Goal: Task Accomplishment & Management: Manage account settings

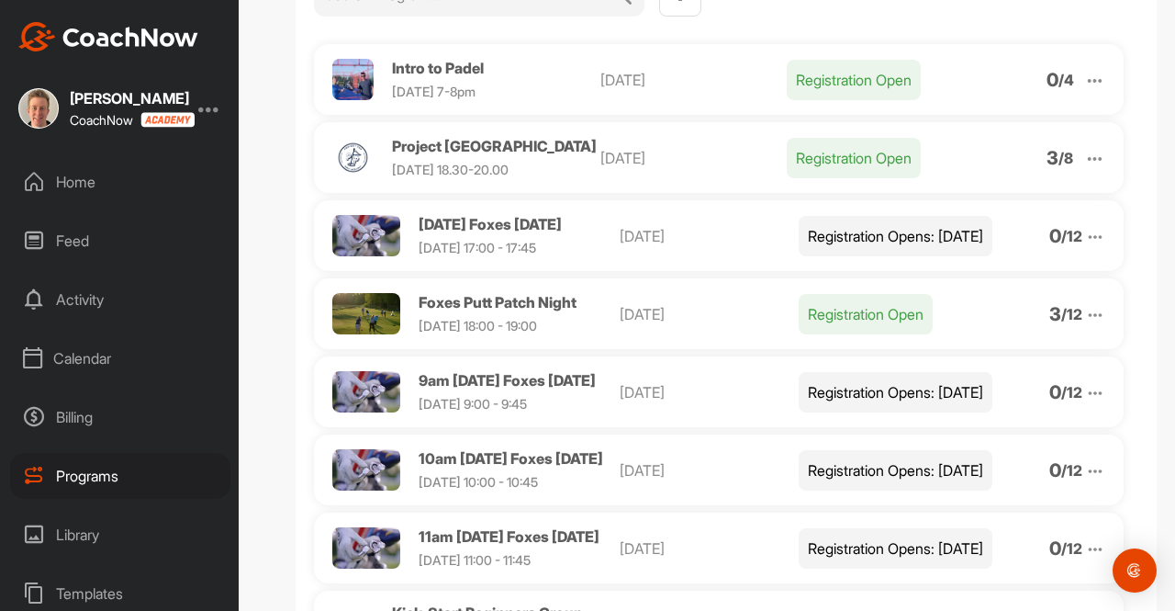
scroll to position [221, 0]
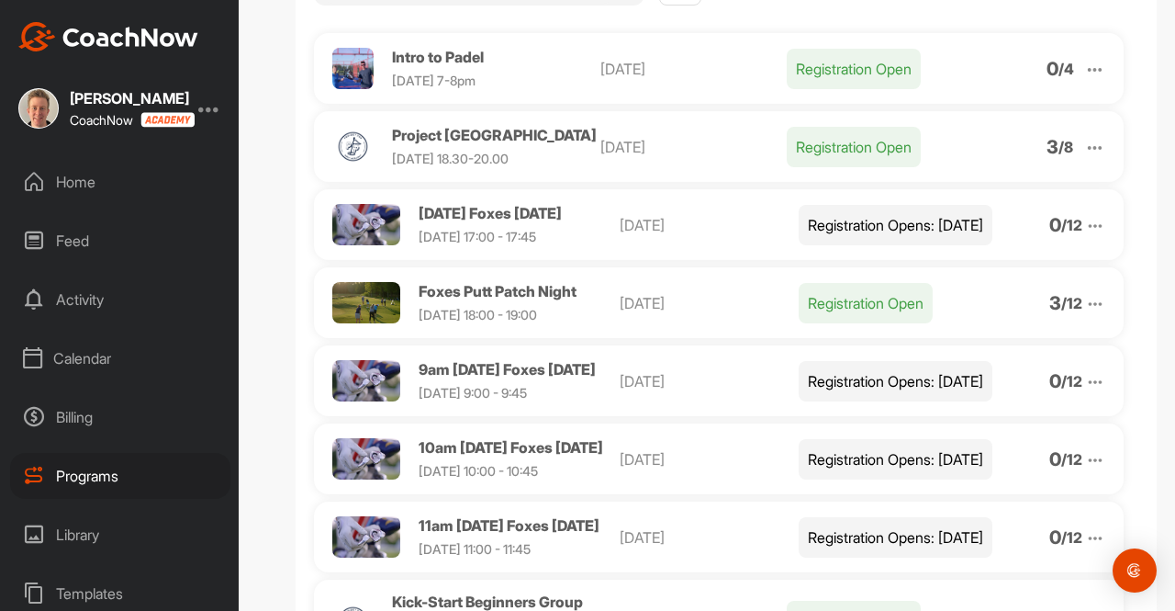
click at [1085, 313] on img at bounding box center [1095, 304] width 20 height 20
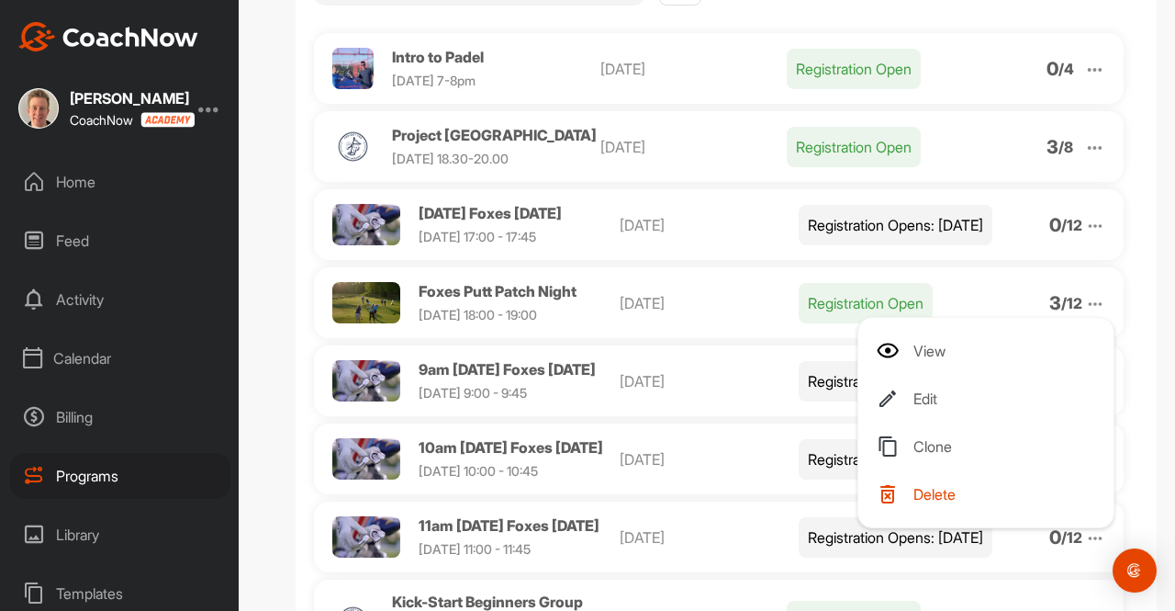
click at [1085, 313] on img at bounding box center [1095, 304] width 20 height 20
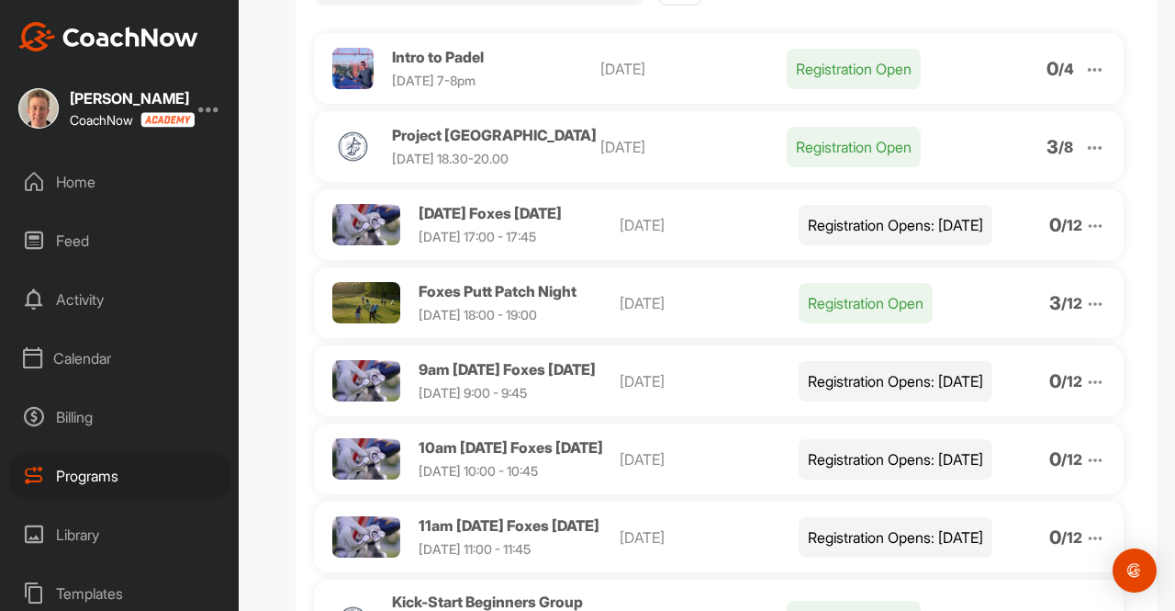
click at [1085, 236] on img at bounding box center [1095, 226] width 20 height 20
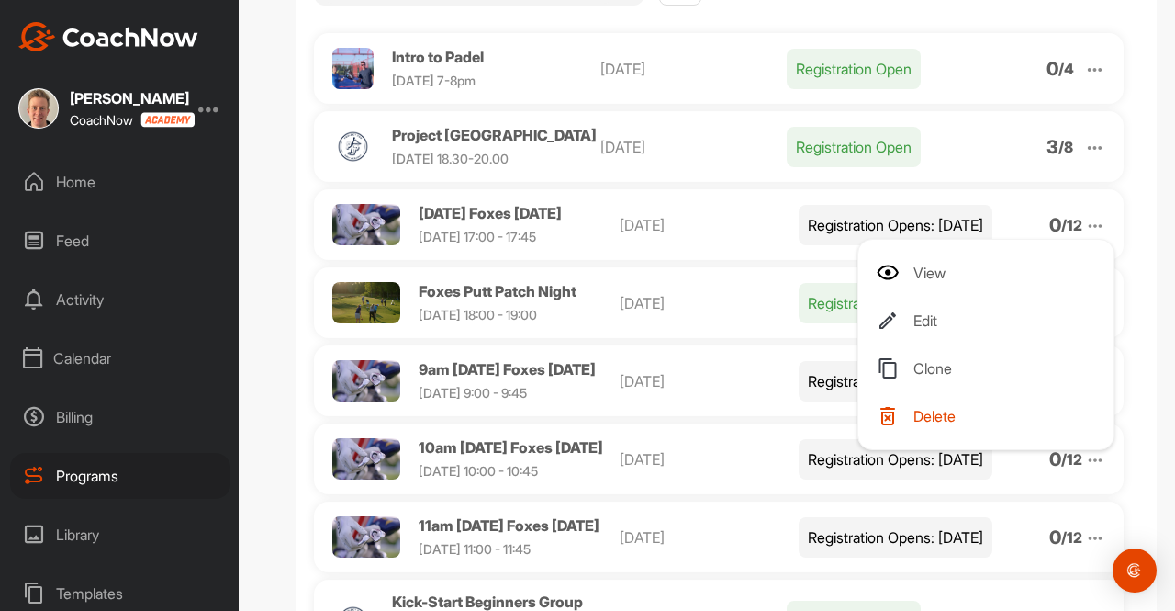
click at [947, 279] on li "View" at bounding box center [990, 272] width 226 height 29
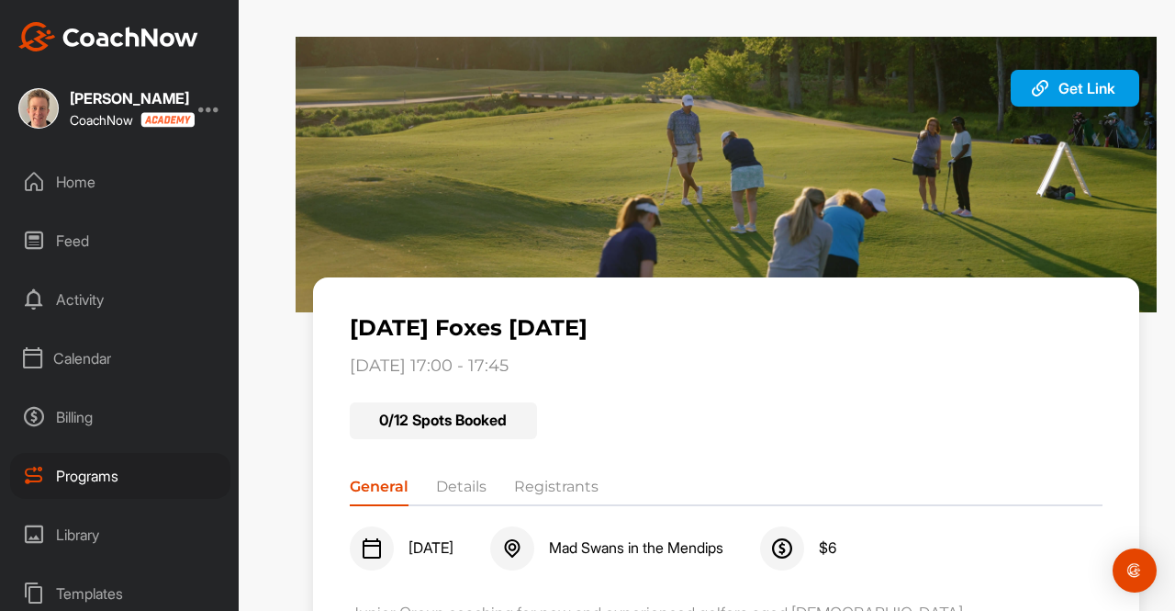
scroll to position [196, 0]
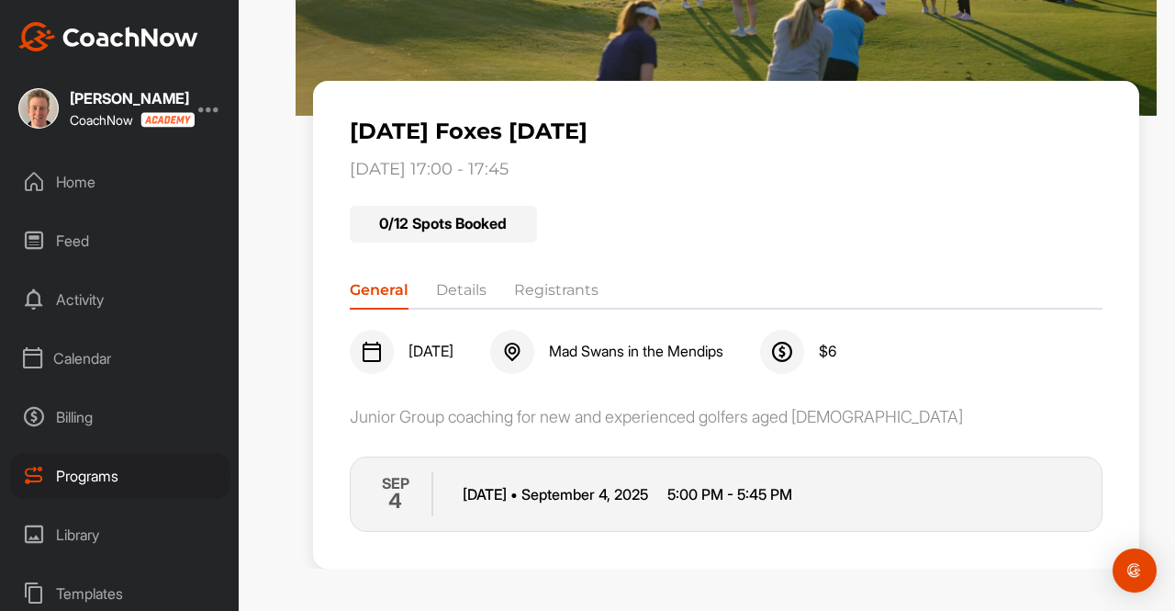
click at [460, 288] on li "Details" at bounding box center [461, 293] width 50 height 29
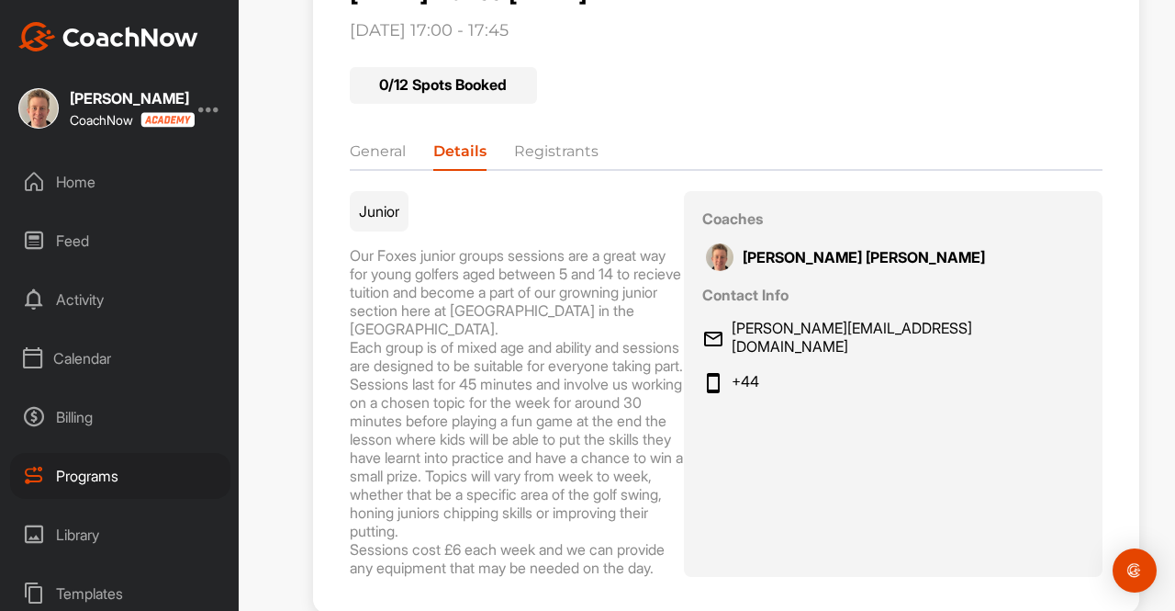
scroll to position [417, 0]
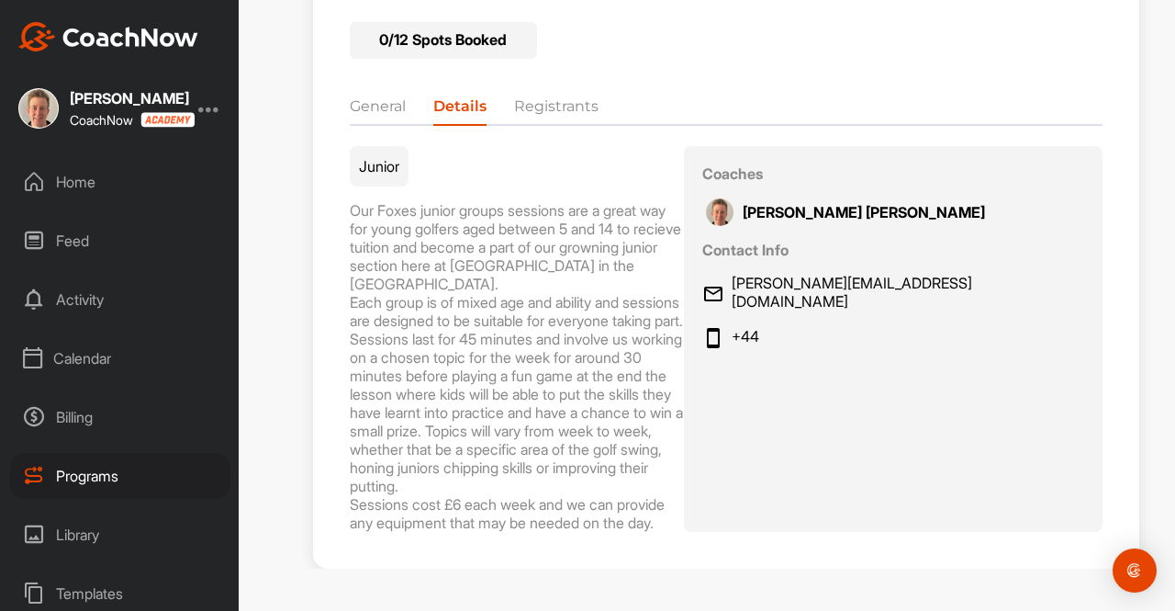
click at [521, 88] on div "General Details Registrants" at bounding box center [727, 102] width 754 height 29
click at [531, 95] on li "Registrants" at bounding box center [556, 109] width 84 height 29
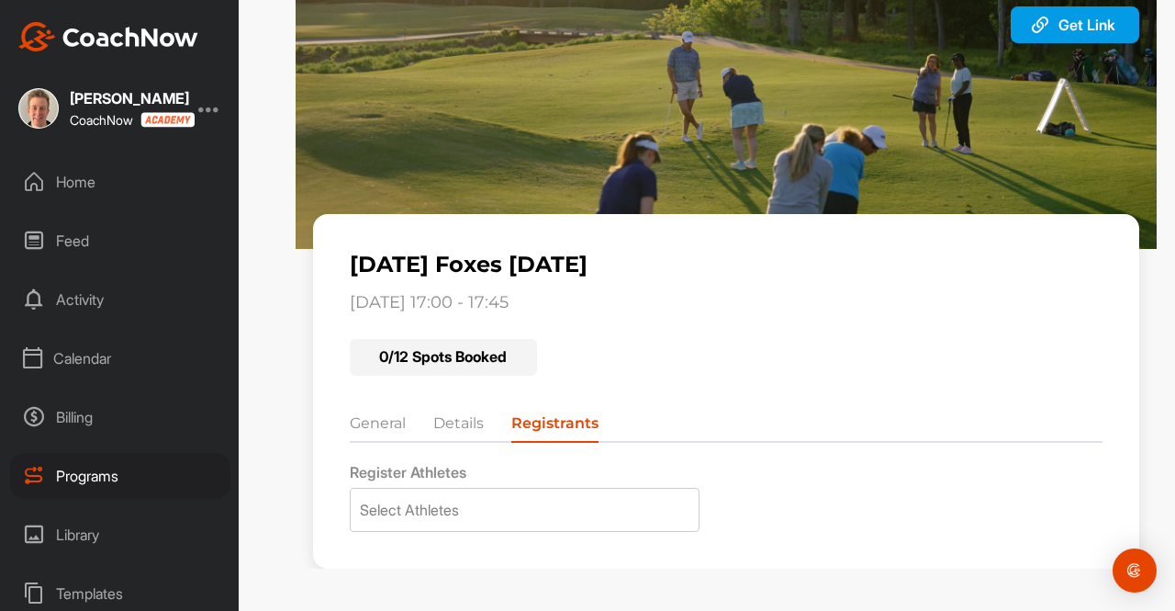
click at [378, 420] on li "General" at bounding box center [378, 426] width 56 height 29
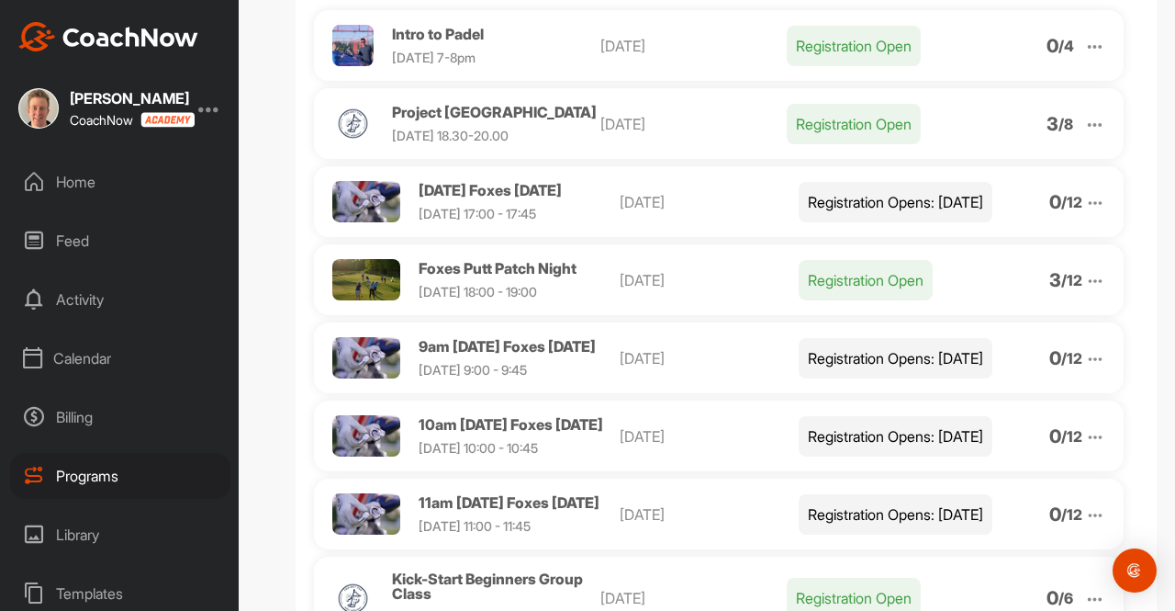
scroll to position [263, 0]
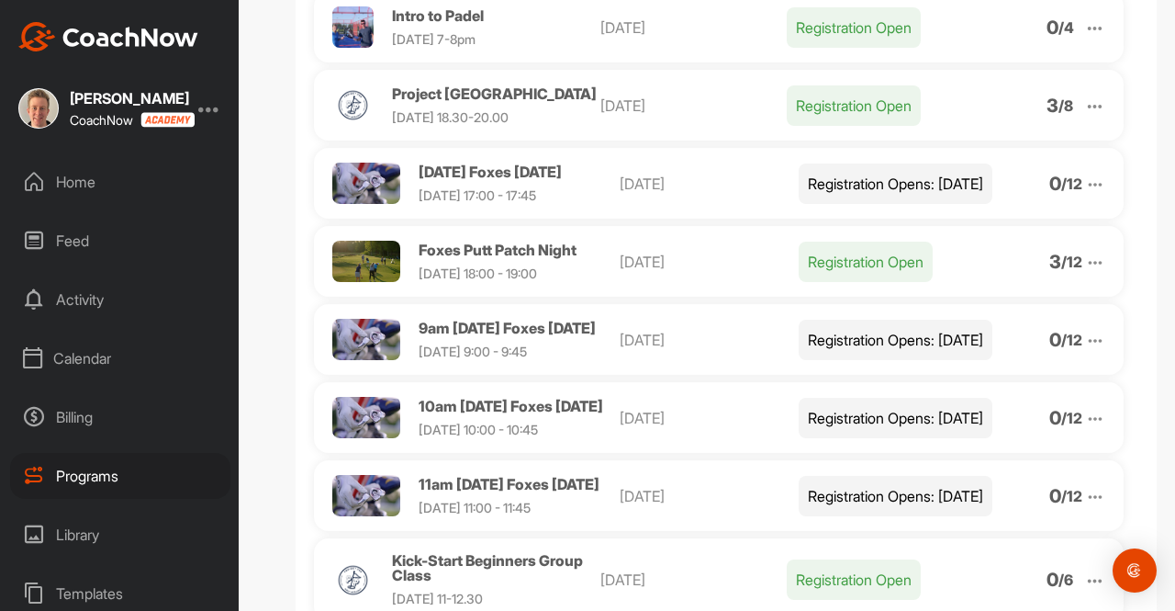
click at [1088, 194] on img at bounding box center [1095, 184] width 20 height 20
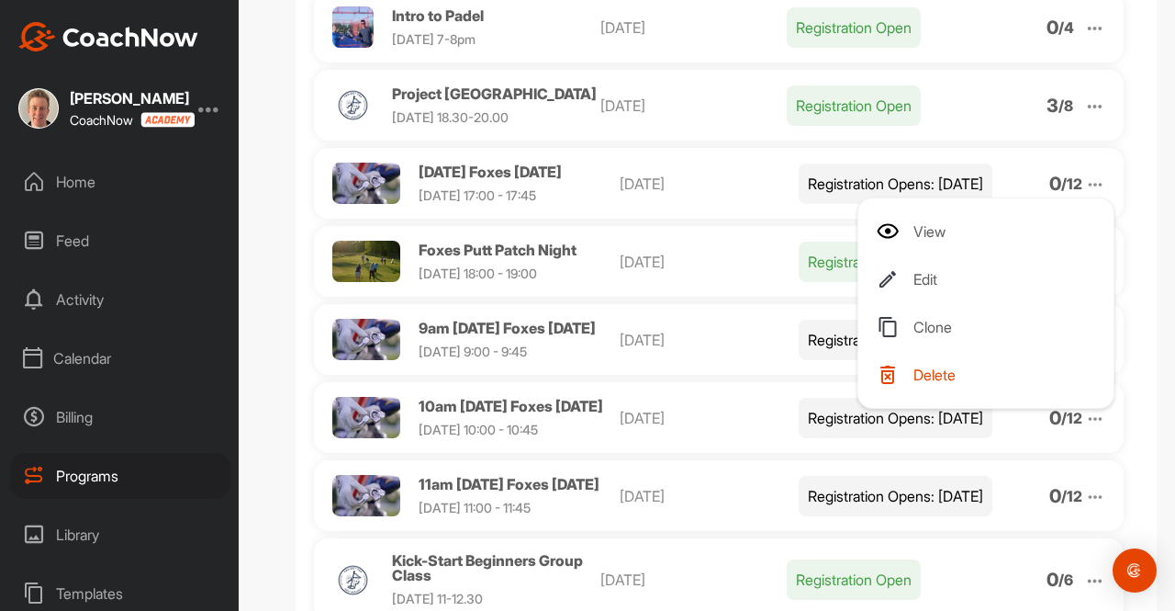
click at [936, 382] on span "Delete" at bounding box center [934, 374] width 42 height 15
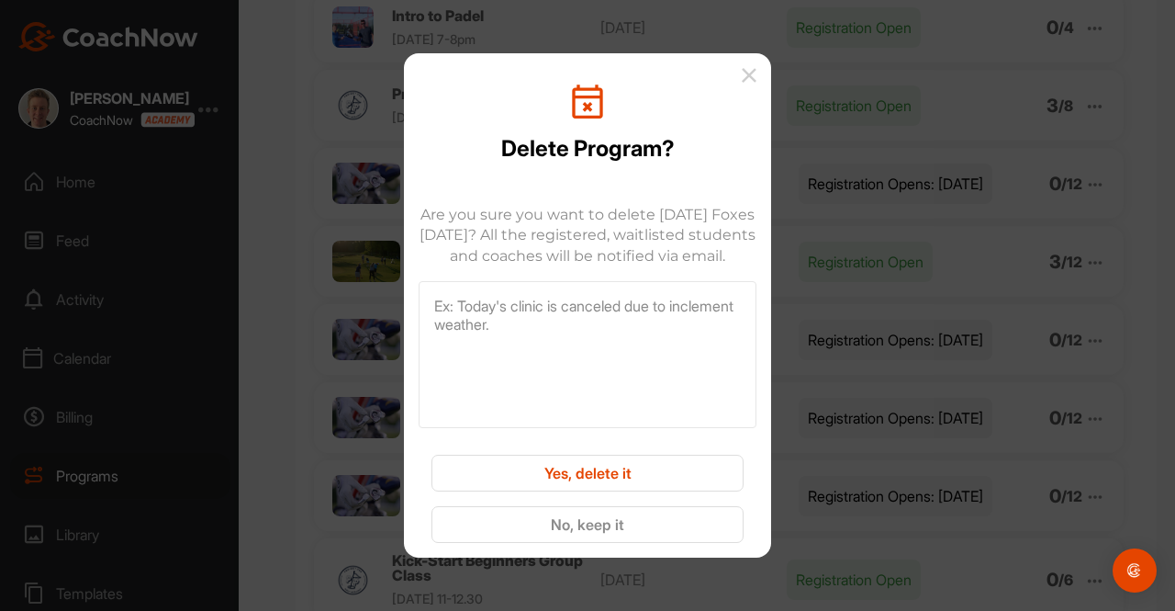
click at [633, 487] on button "Yes, delete it" at bounding box center [587, 472] width 312 height 37
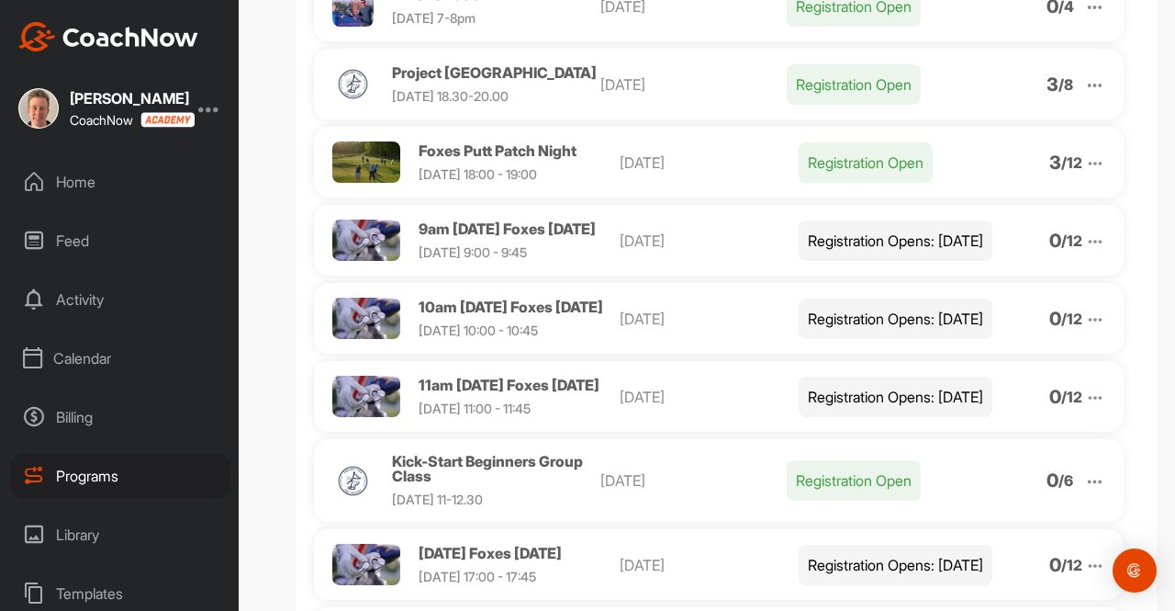
scroll to position [287, 0]
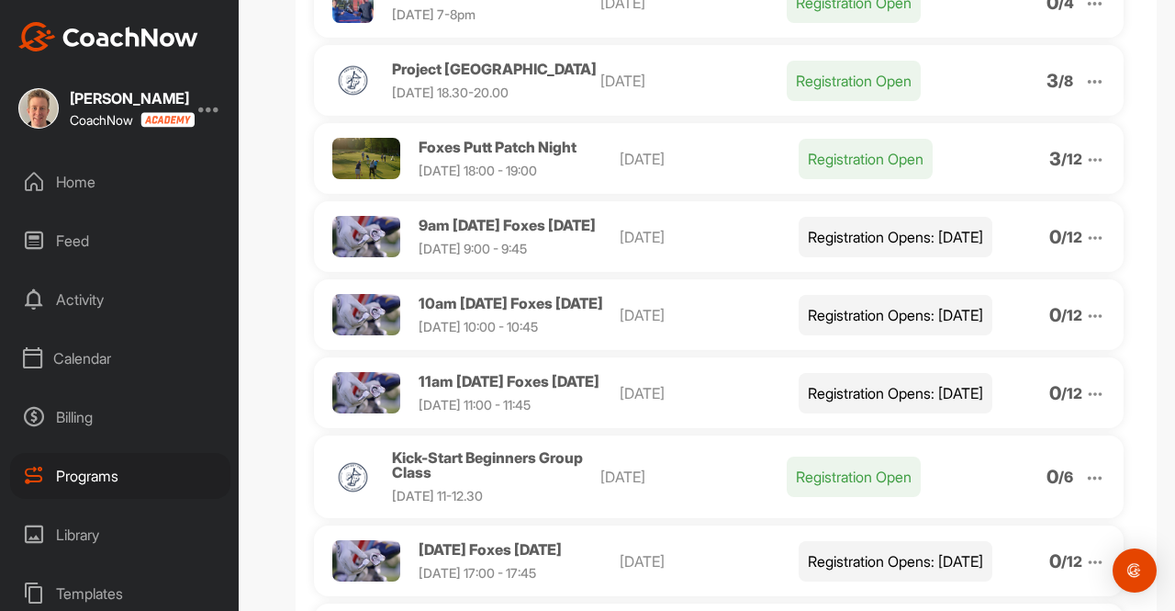
click at [1085, 248] on img at bounding box center [1095, 238] width 20 height 20
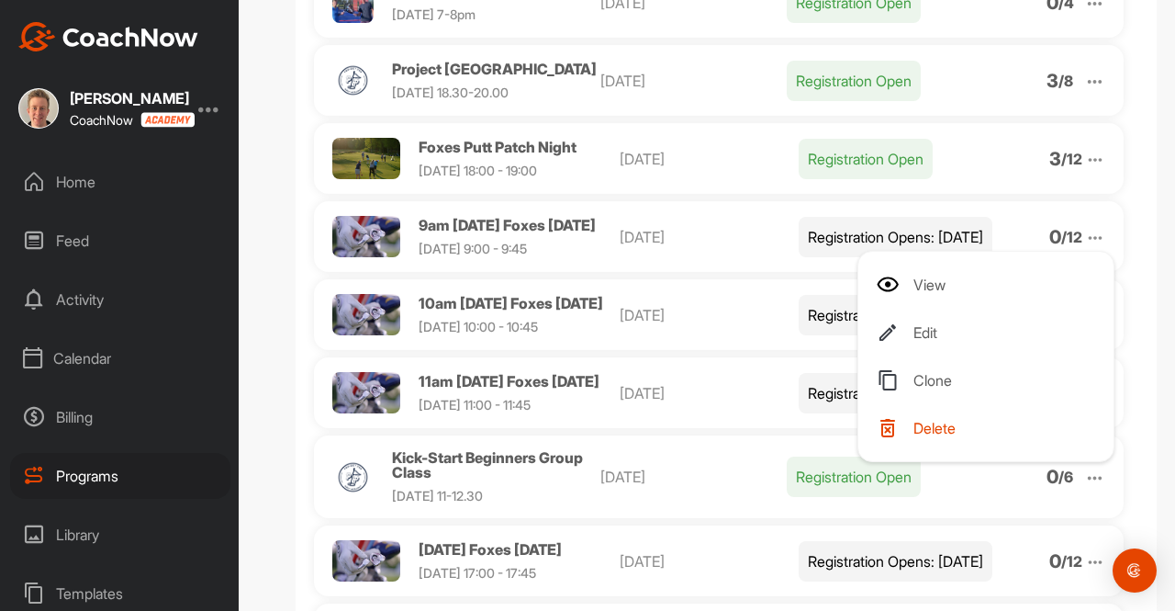
click at [918, 435] on span "Delete" at bounding box center [934, 427] width 42 height 15
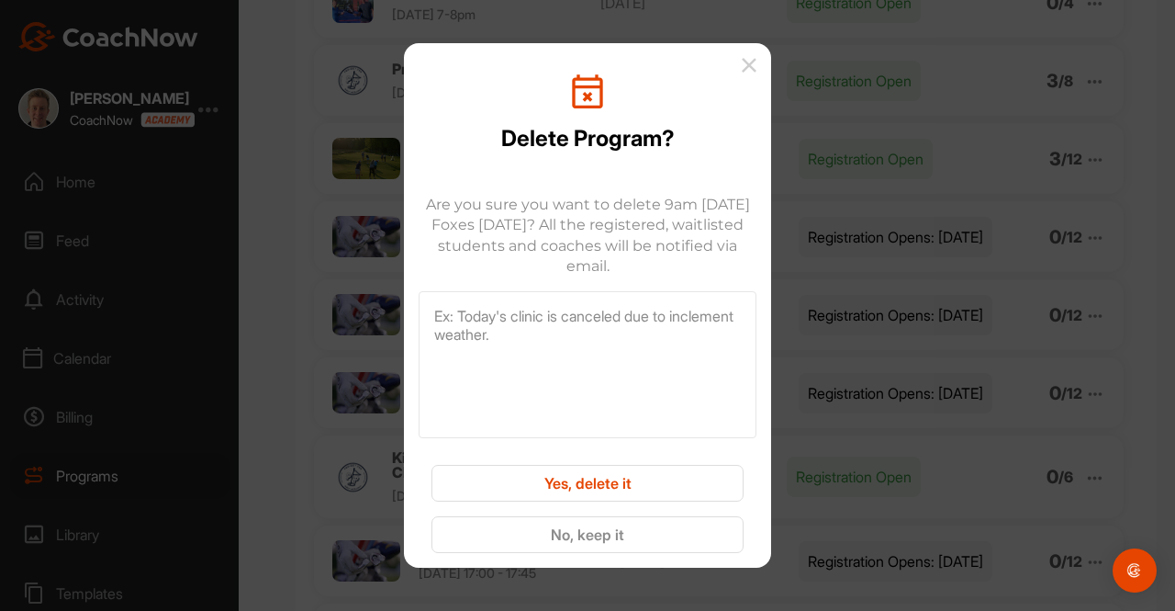
click at [584, 476] on button "Yes, delete it" at bounding box center [587, 483] width 312 height 37
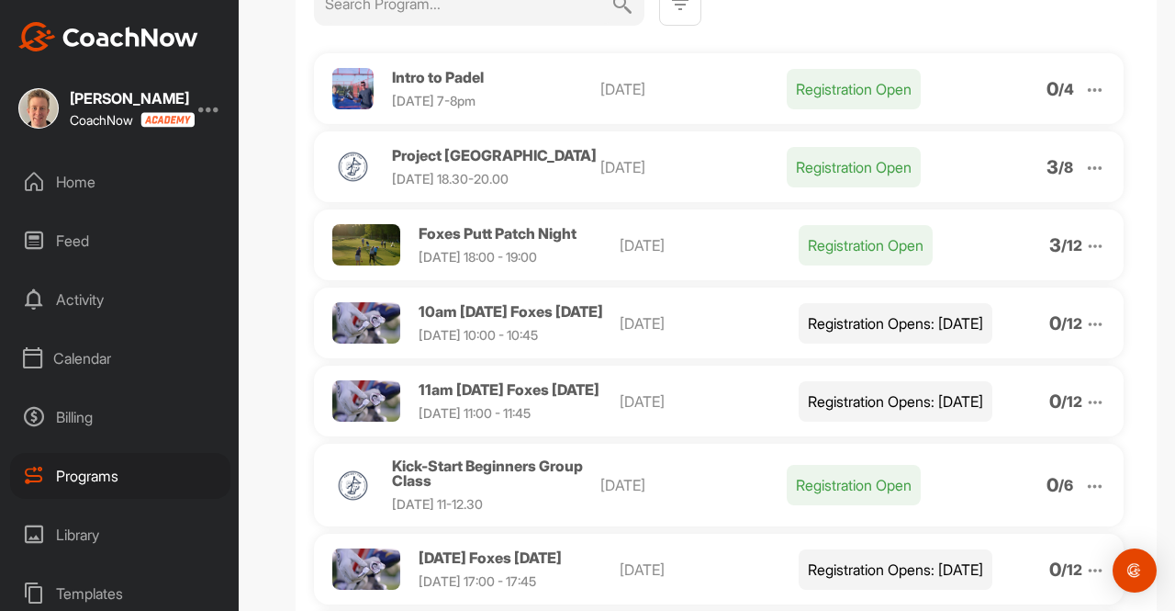
scroll to position [259, 0]
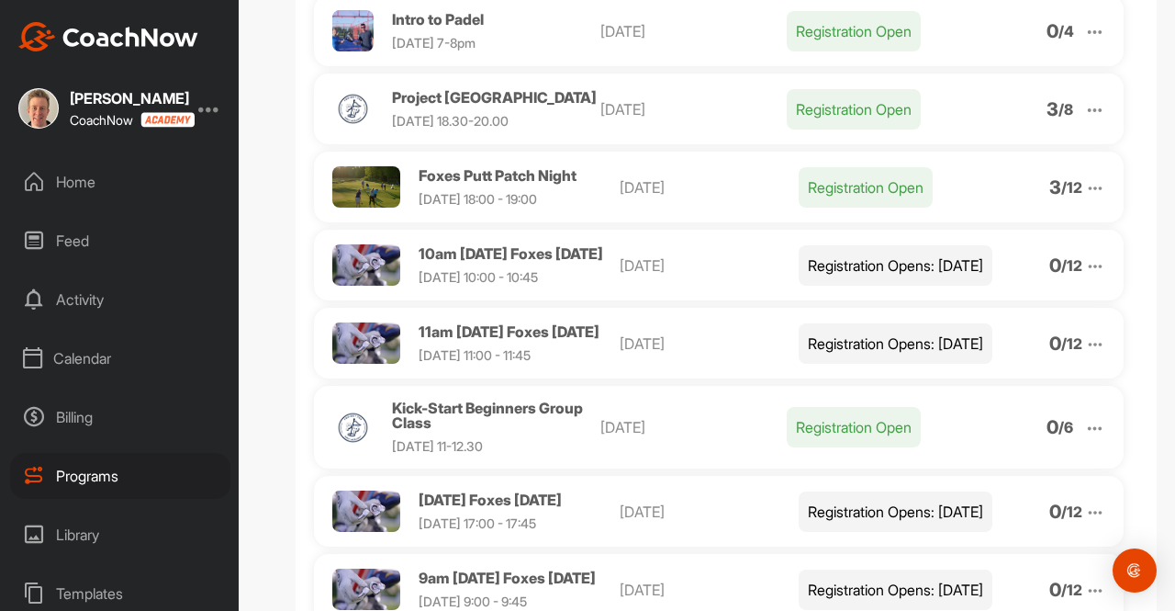
click at [1085, 275] on img at bounding box center [1095, 266] width 20 height 20
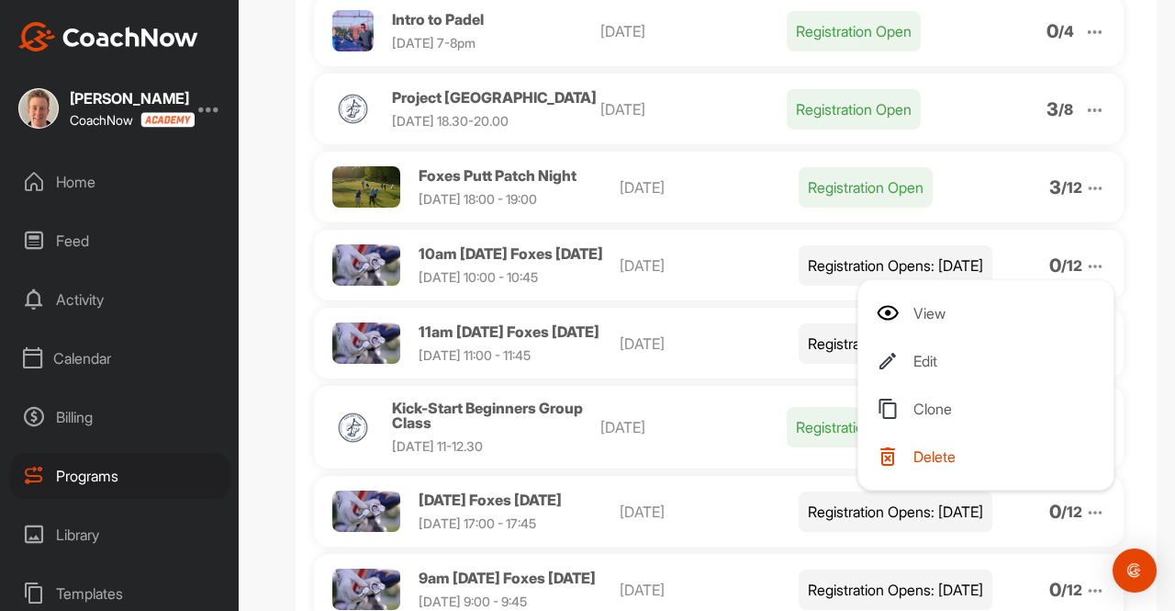
click at [913, 464] on span "Delete" at bounding box center [934, 456] width 42 height 15
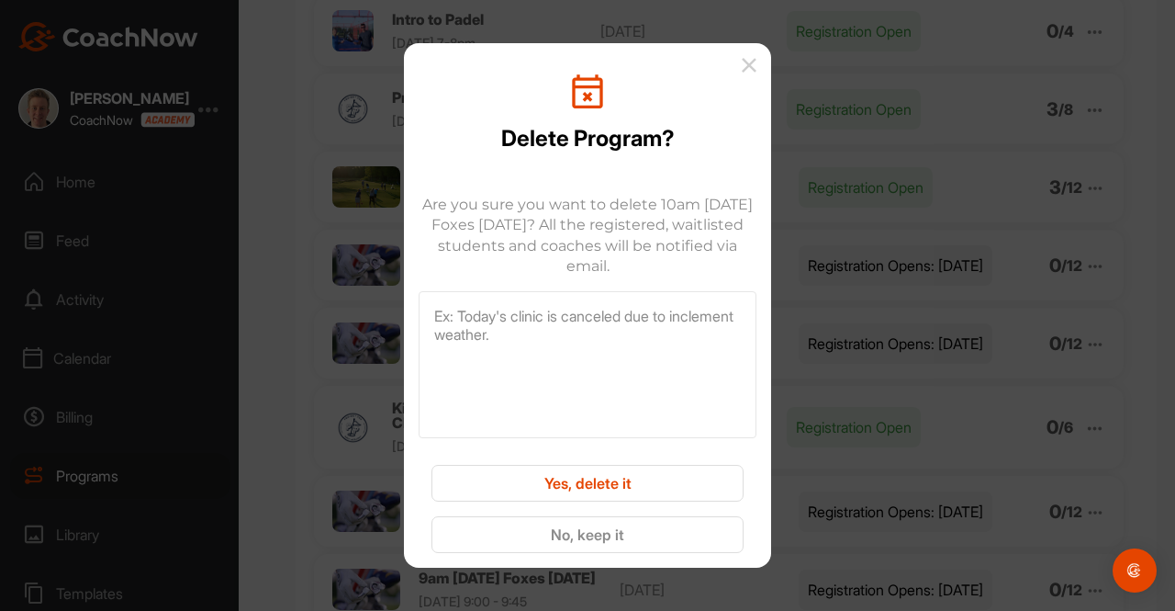
click at [633, 480] on button "Yes, delete it" at bounding box center [587, 483] width 312 height 37
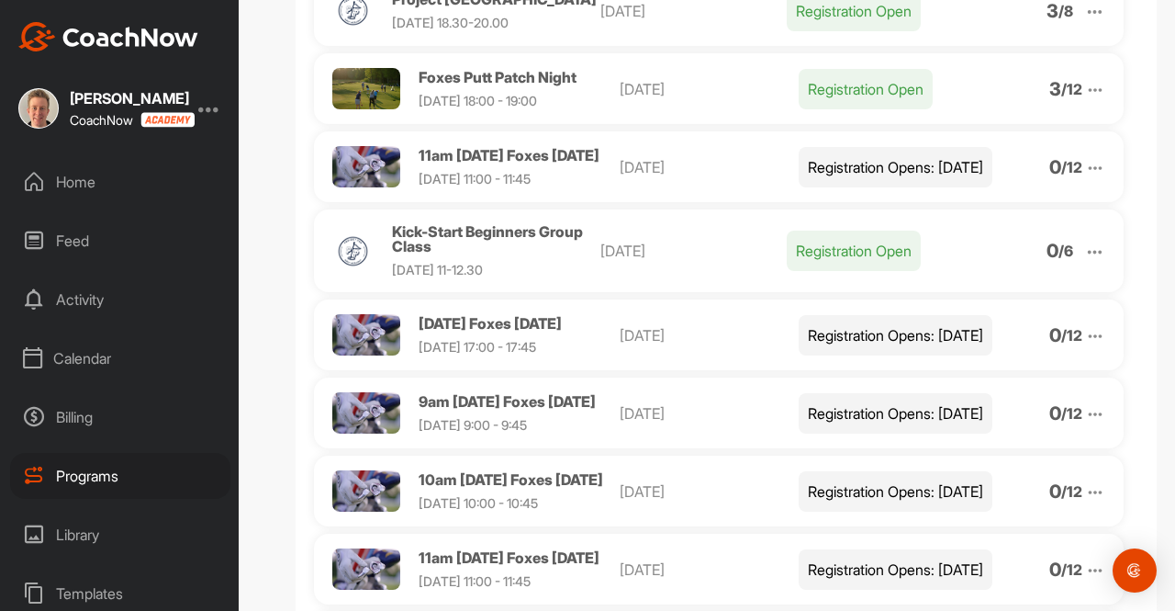
scroll to position [336, 0]
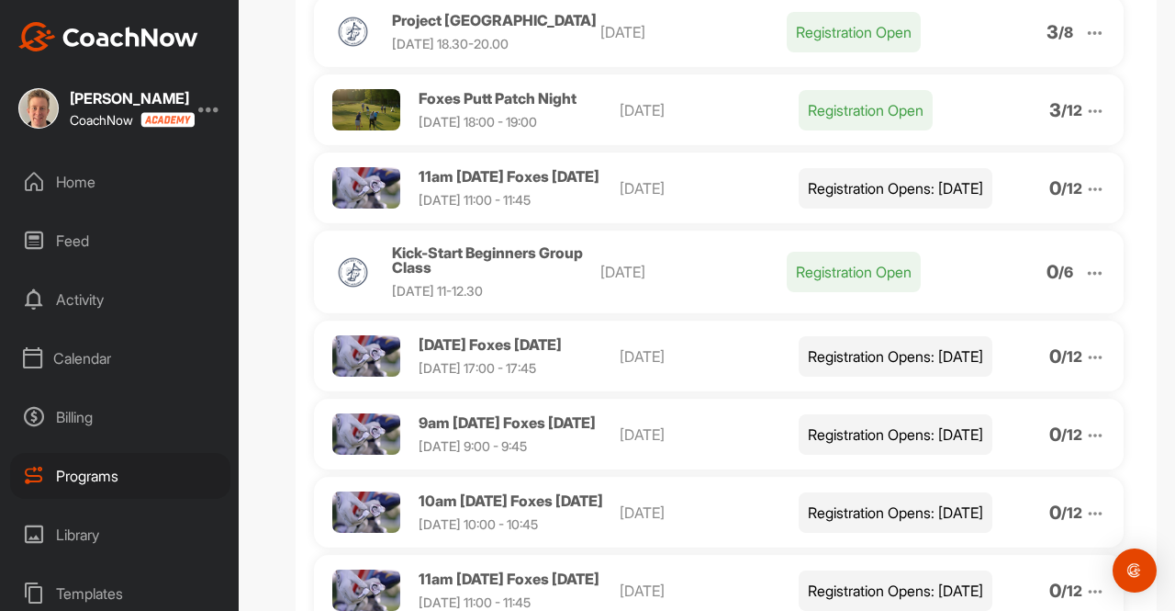
click at [1086, 197] on img at bounding box center [1095, 189] width 20 height 20
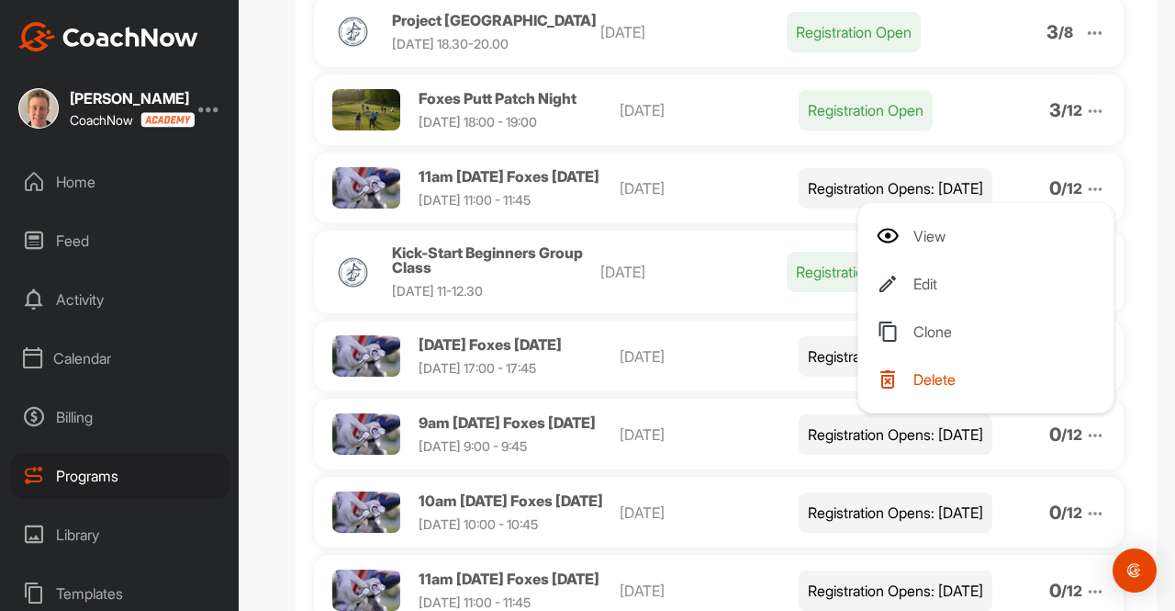
click at [913, 387] on span "Delete" at bounding box center [934, 379] width 42 height 15
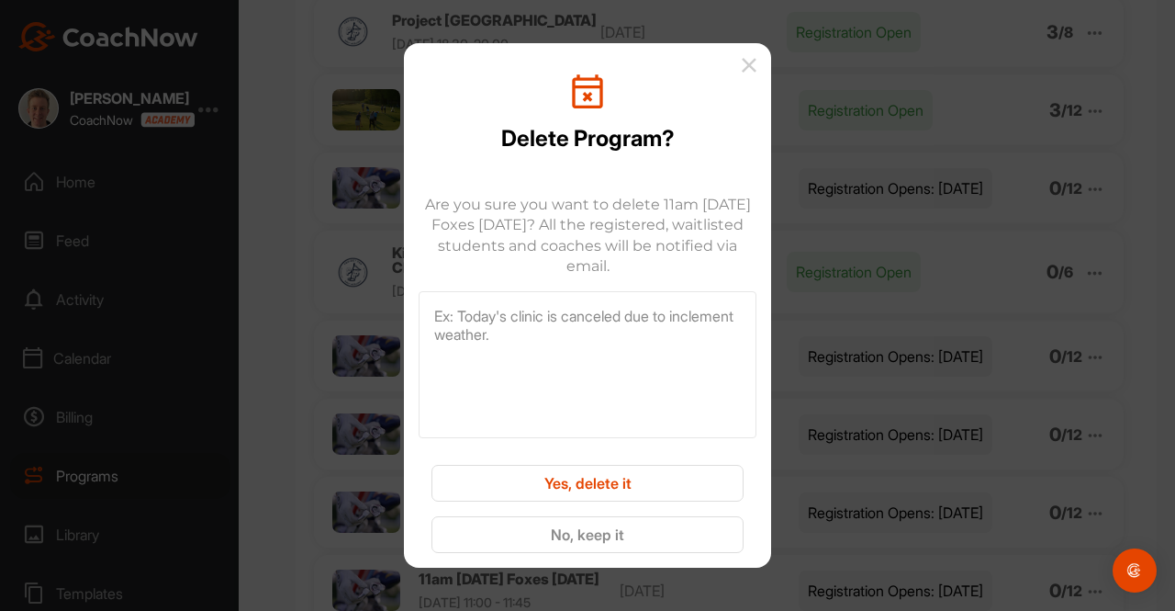
click at [617, 487] on button "Yes, delete it" at bounding box center [587, 483] width 312 height 37
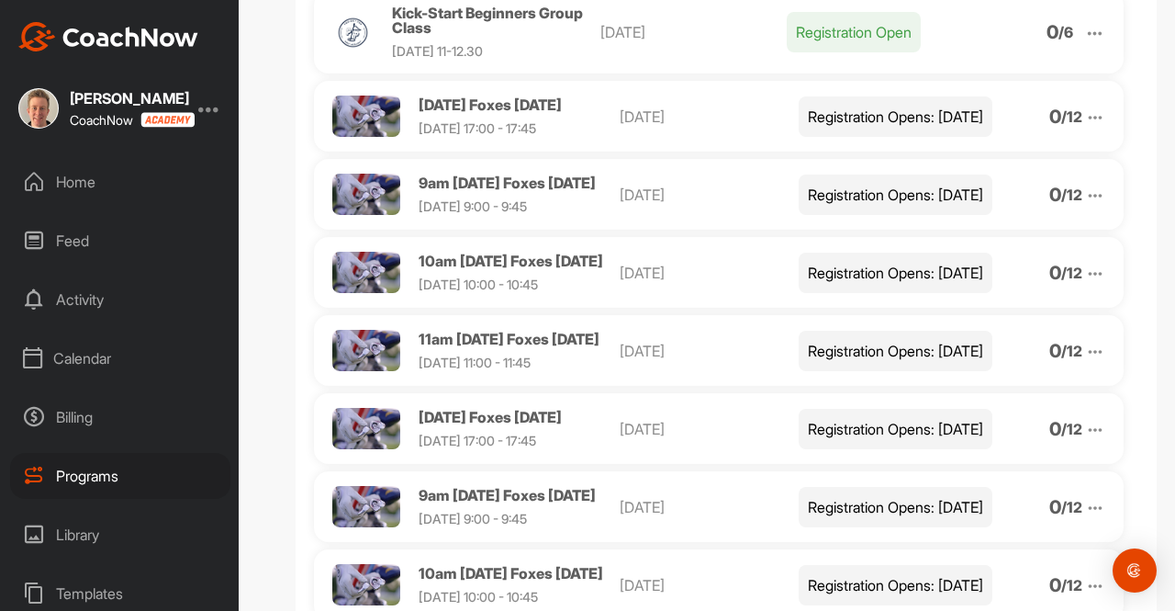
scroll to position [508, 0]
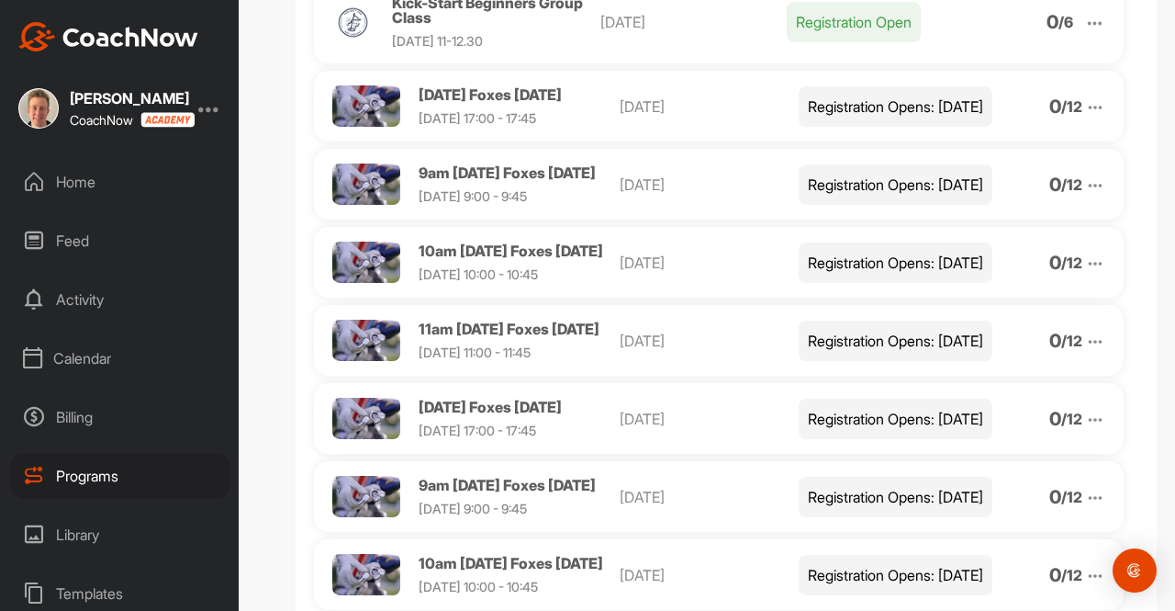
click at [1085, 118] on img at bounding box center [1095, 107] width 20 height 20
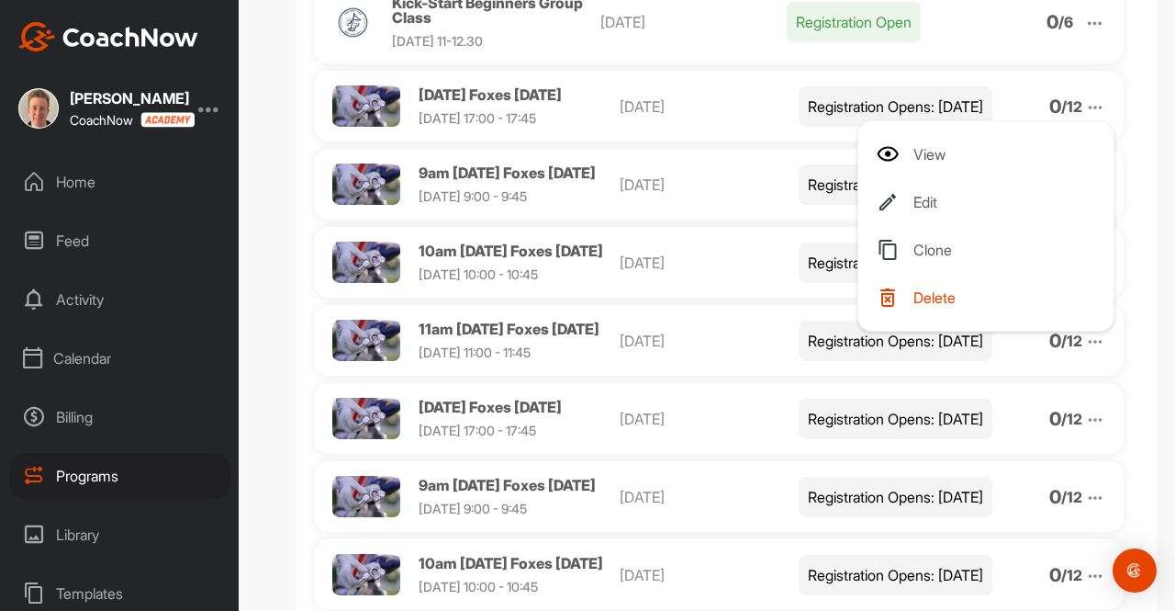
click at [927, 305] on span "Delete" at bounding box center [934, 297] width 42 height 15
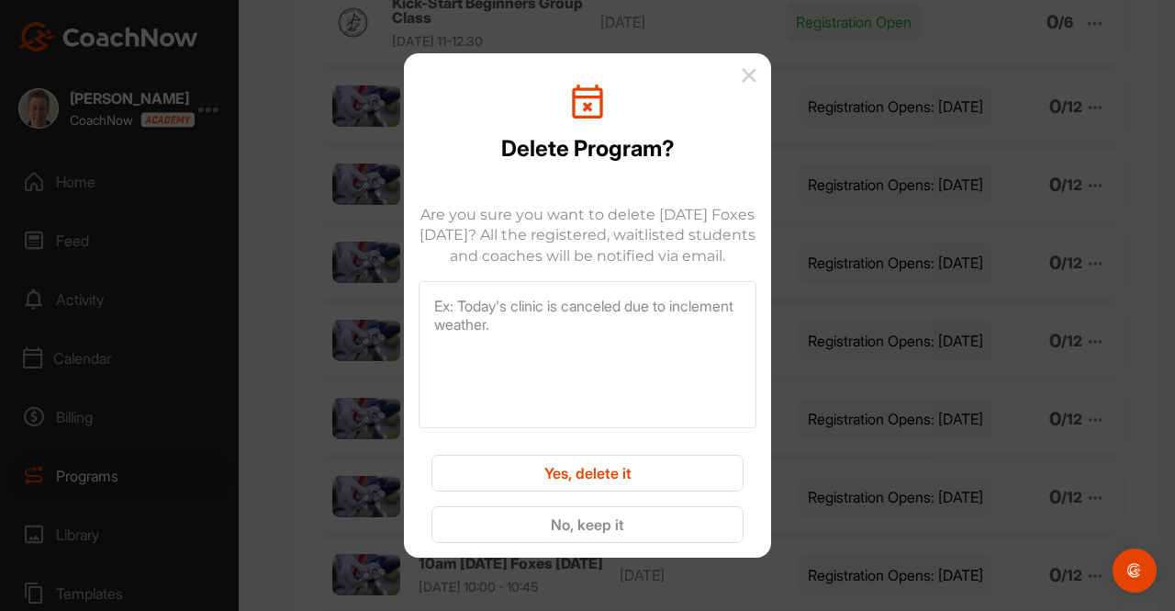
click at [581, 480] on button "Yes, delete it" at bounding box center [587, 472] width 312 height 37
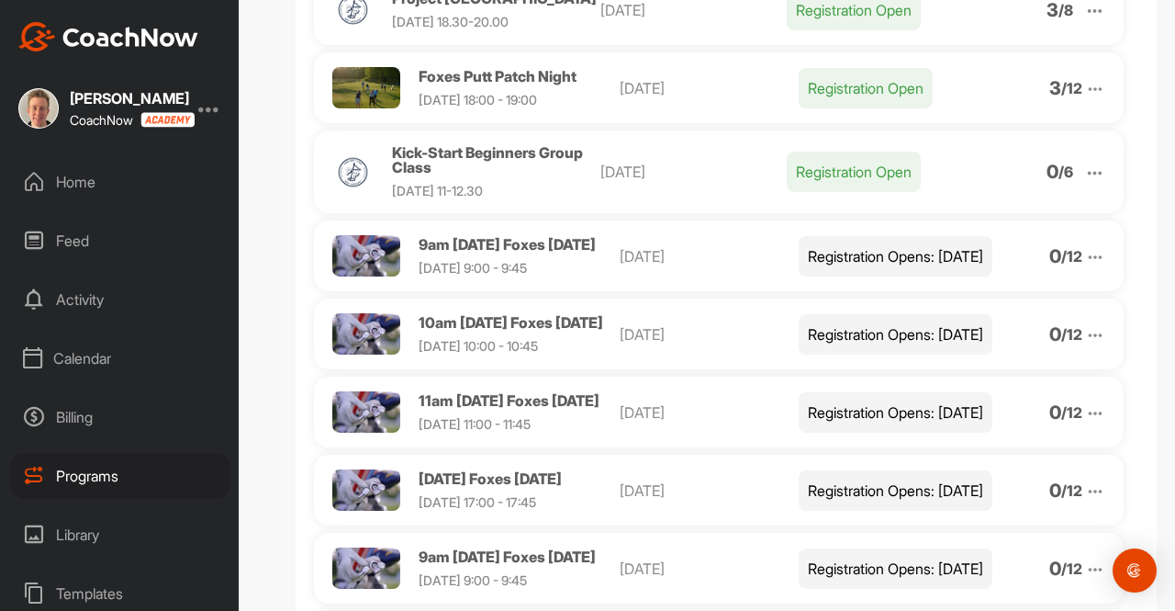
scroll to position [387, 0]
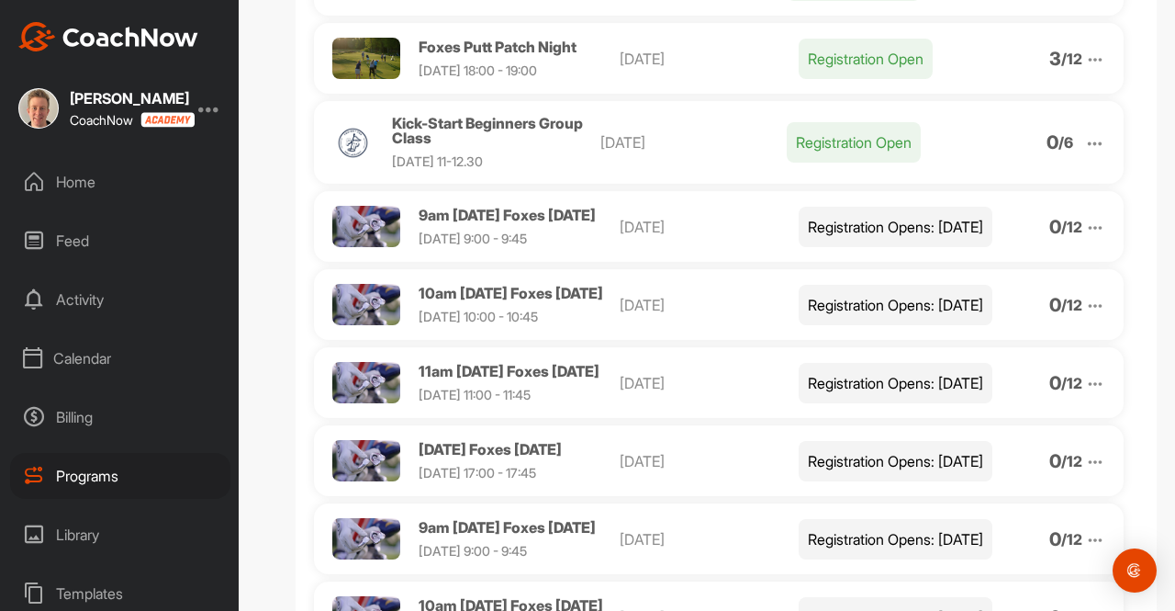
click at [1085, 238] on div at bounding box center [1095, 226] width 20 height 23
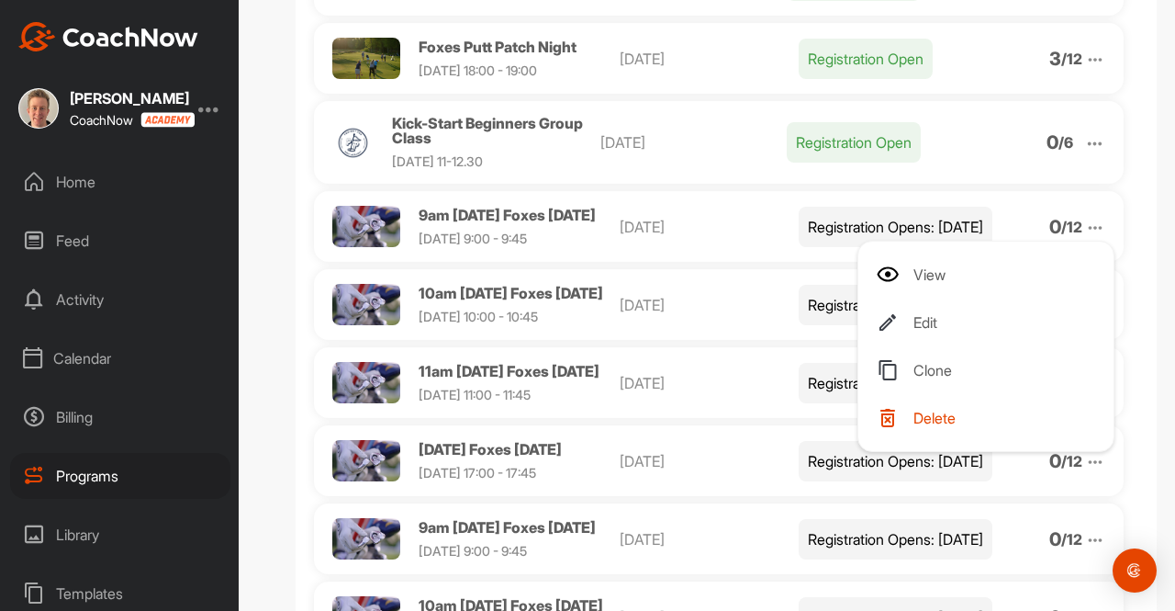
click at [924, 425] on span "Delete" at bounding box center [934, 417] width 42 height 15
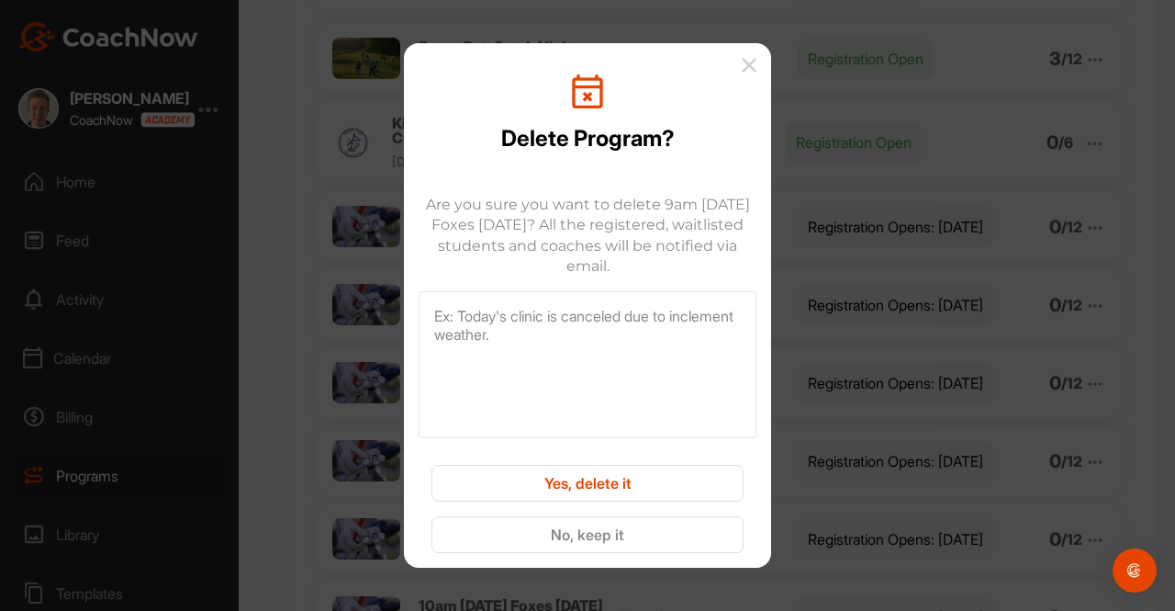
click at [580, 491] on button "Yes, delete it" at bounding box center [587, 483] width 312 height 37
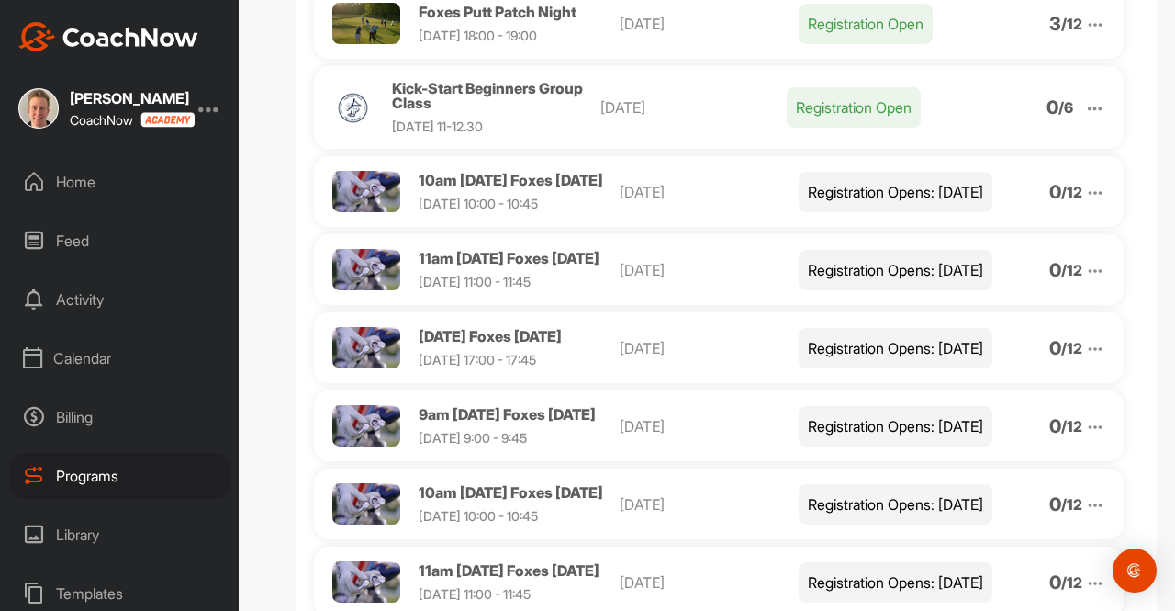
scroll to position [429, 0]
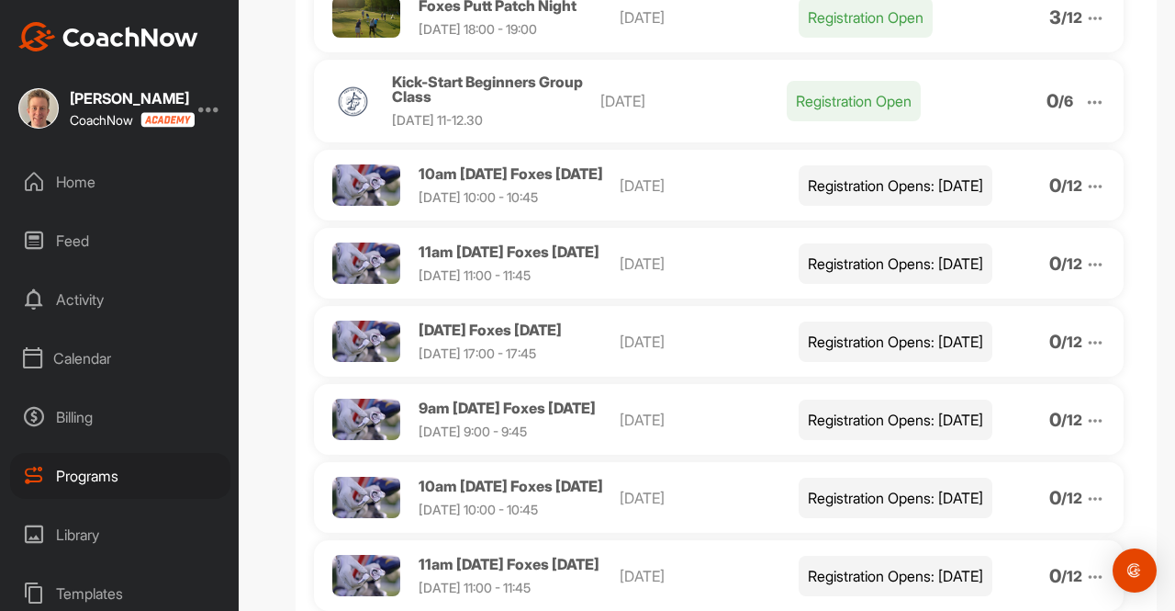
click at [1085, 196] on img at bounding box center [1095, 186] width 20 height 20
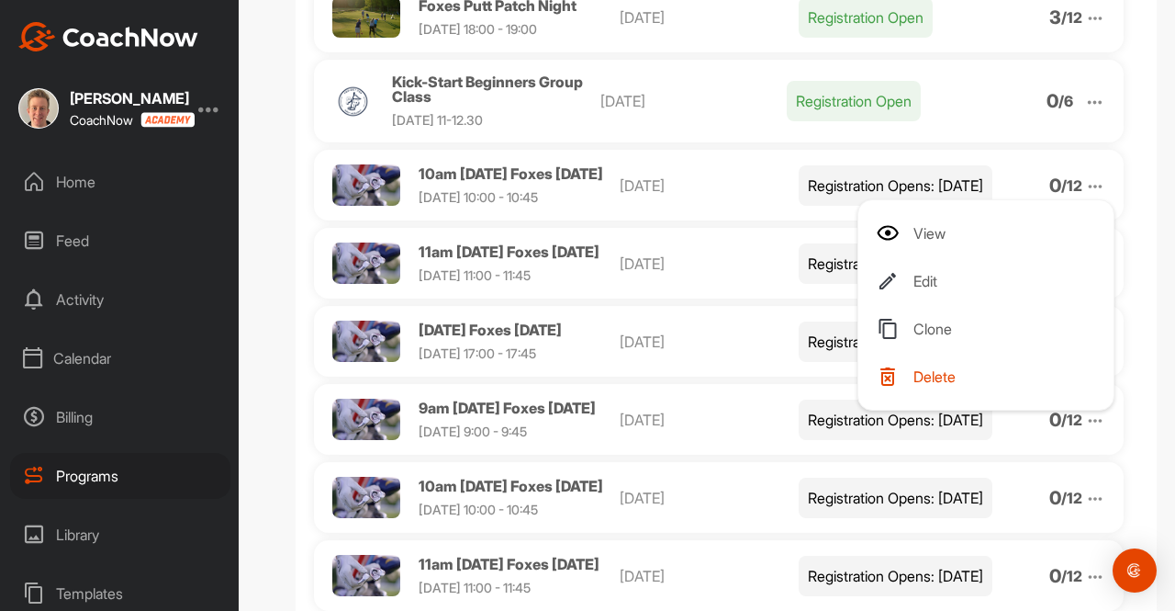
click at [913, 384] on span "Delete" at bounding box center [934, 376] width 42 height 15
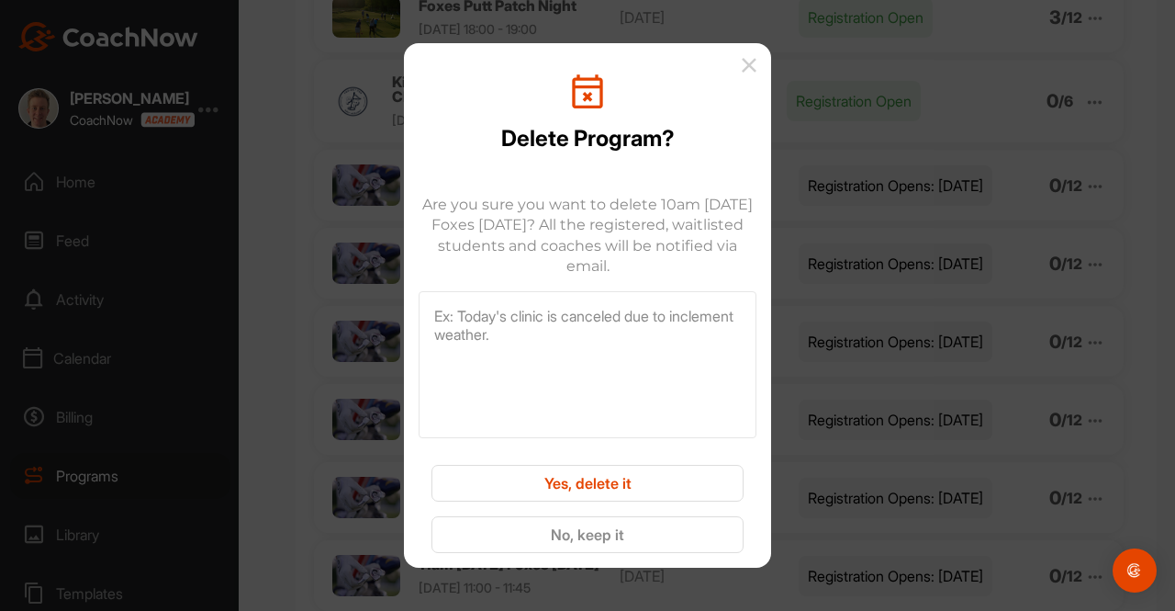
click at [577, 486] on button "Yes, delete it" at bounding box center [587, 483] width 312 height 37
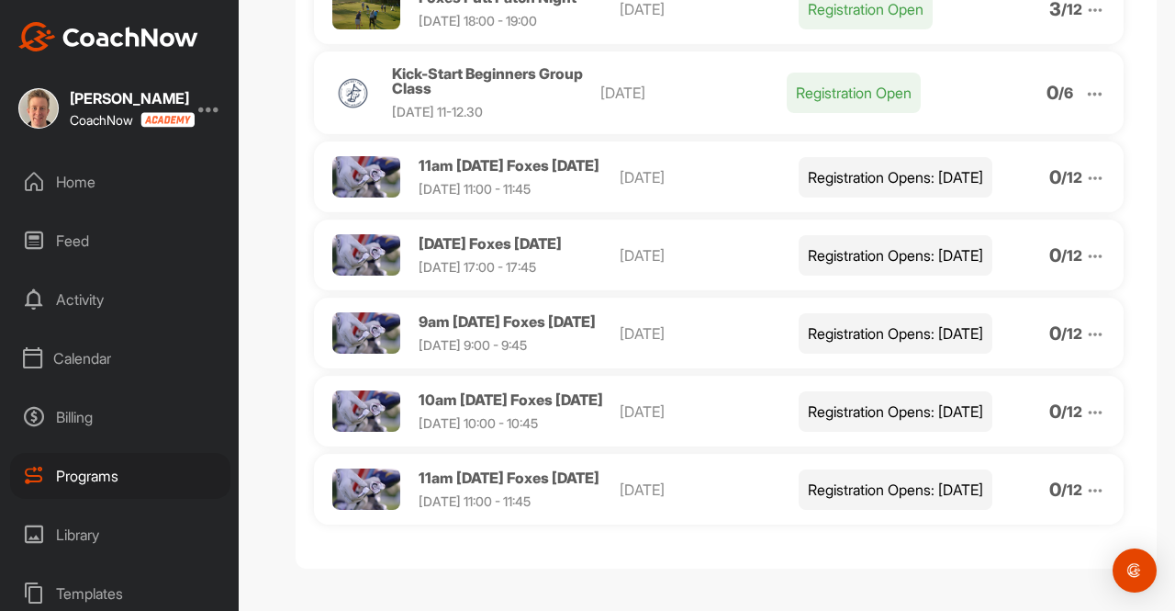
scroll to position [510, 0]
click at [1085, 324] on img at bounding box center [1095, 334] width 20 height 20
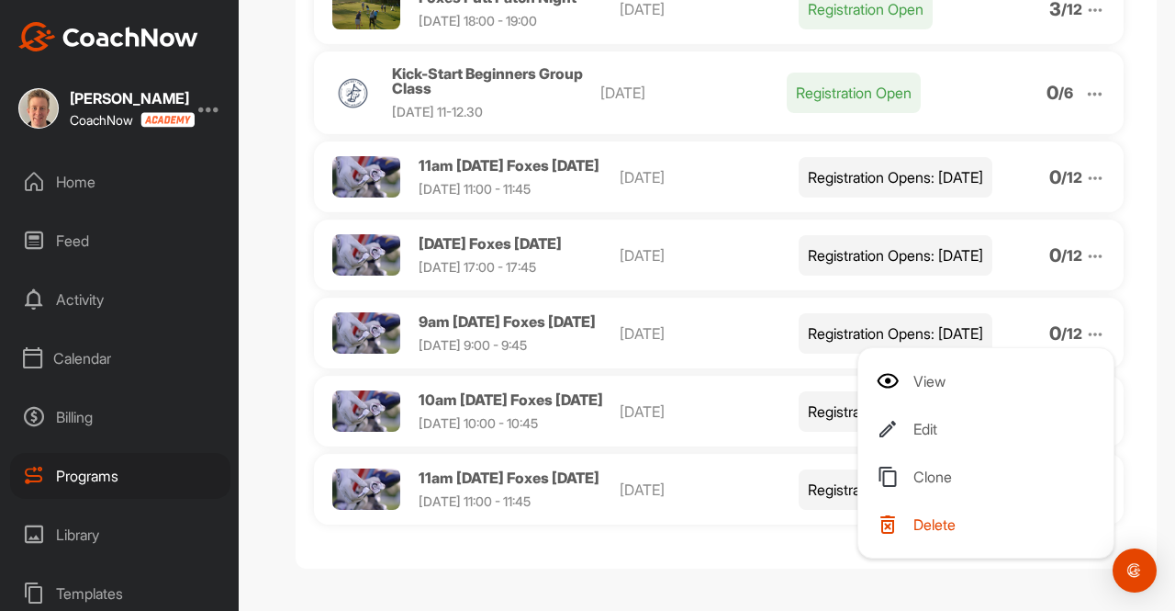
click at [916, 462] on li "Clone" at bounding box center [990, 476] width 226 height 29
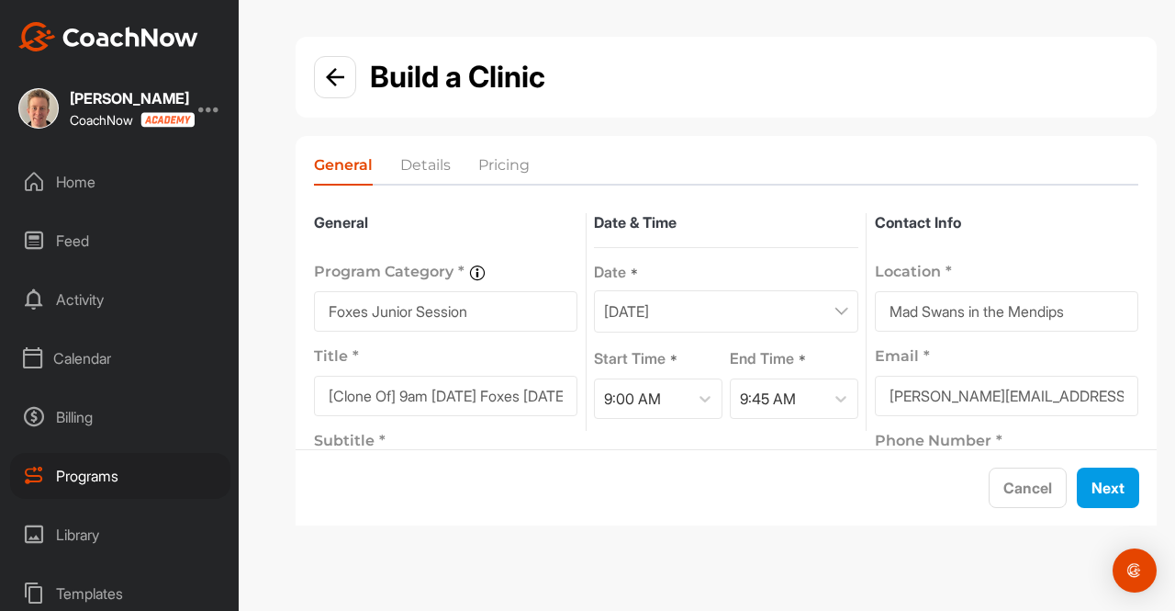
drag, startPoint x: 402, startPoint y: 397, endPoint x: 318, endPoint y: 395, distance: 84.5
click at [318, 395] on input "[Clone Of] 9am Sunday Foxes 28/9/25" at bounding box center [445, 395] width 263 height 40
drag, startPoint x: 494, startPoint y: 396, endPoint x: 466, endPoint y: 395, distance: 27.6
click at [466, 395] on input "9am Sunday Foxes 28/9/25" at bounding box center [445, 395] width 263 height 40
type input "9am [DATE] Foxes [DATE]"
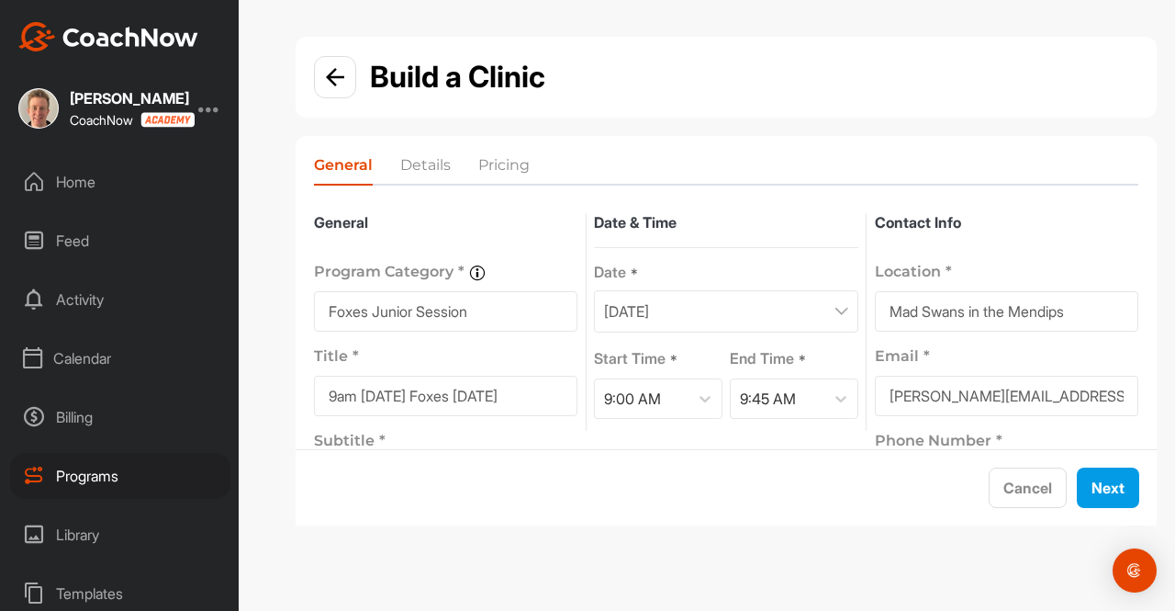
click at [782, 308] on div "September 28, 2025" at bounding box center [725, 311] width 263 height 42
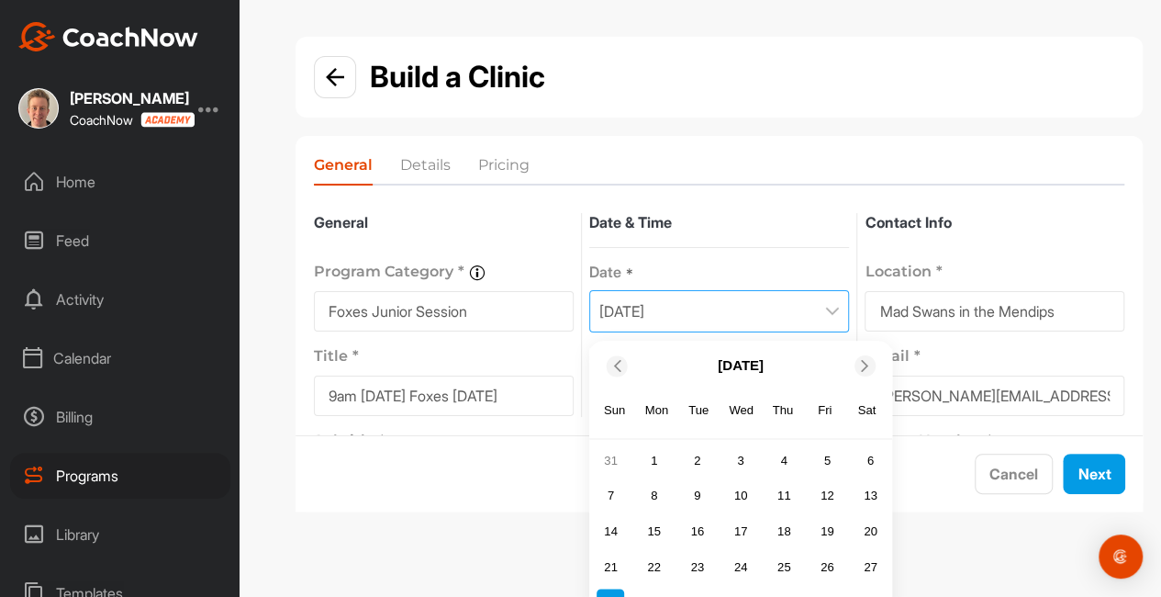
click at [874, 365] on span at bounding box center [866, 366] width 18 height 12
click at [617, 487] on div "5" at bounding box center [611, 497] width 28 height 28
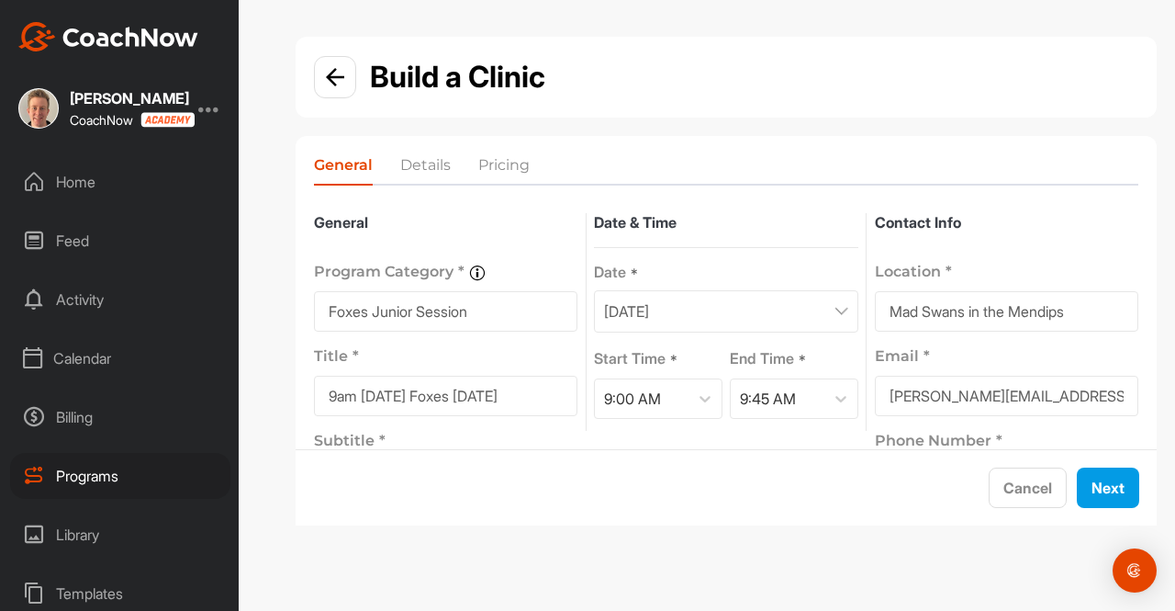
click at [420, 169] on li "Details" at bounding box center [425, 168] width 50 height 29
click at [1091, 480] on button "Next" at bounding box center [1108, 487] width 62 height 40
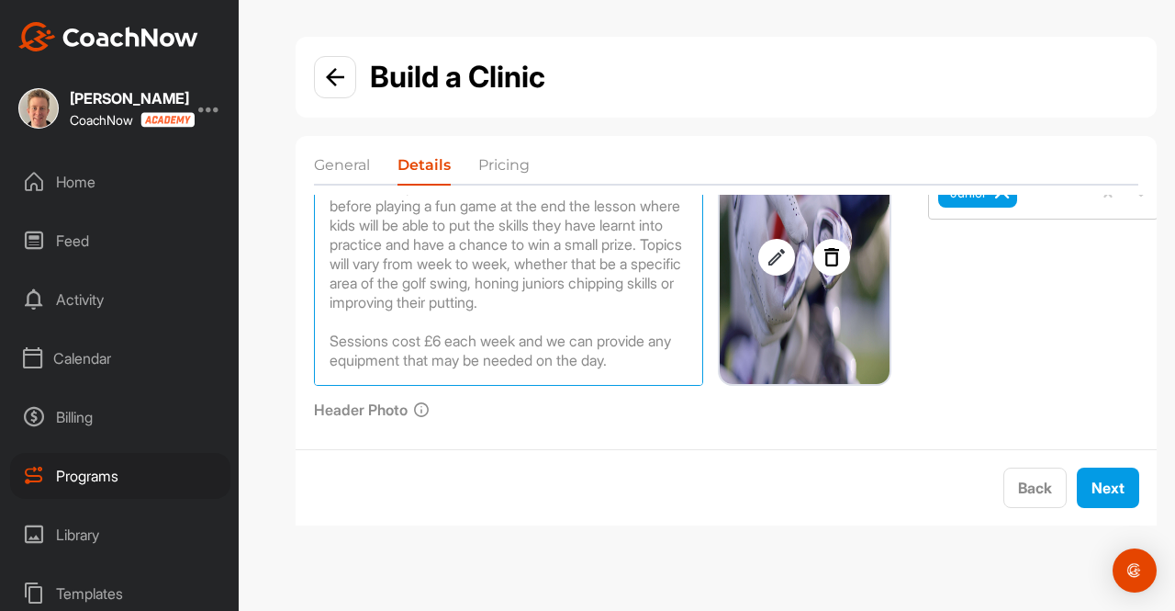
scroll to position [178, 0]
click at [527, 343] on textarea "Our Foxes junior groups sessions are a great way for young golfers aged between…" at bounding box center [508, 257] width 389 height 257
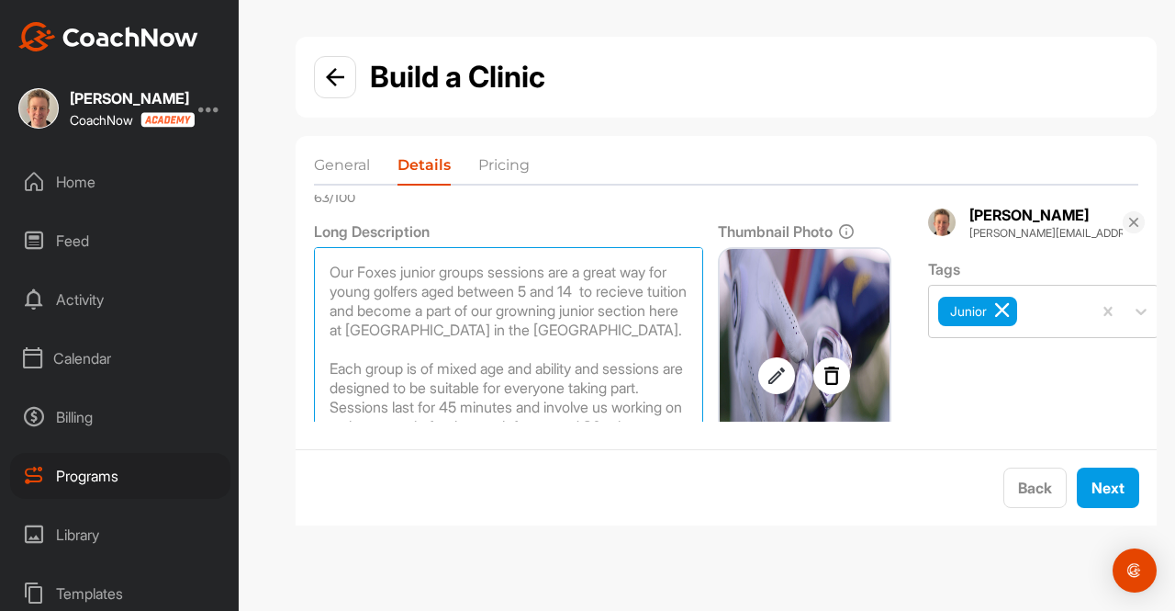
scroll to position [151, 0]
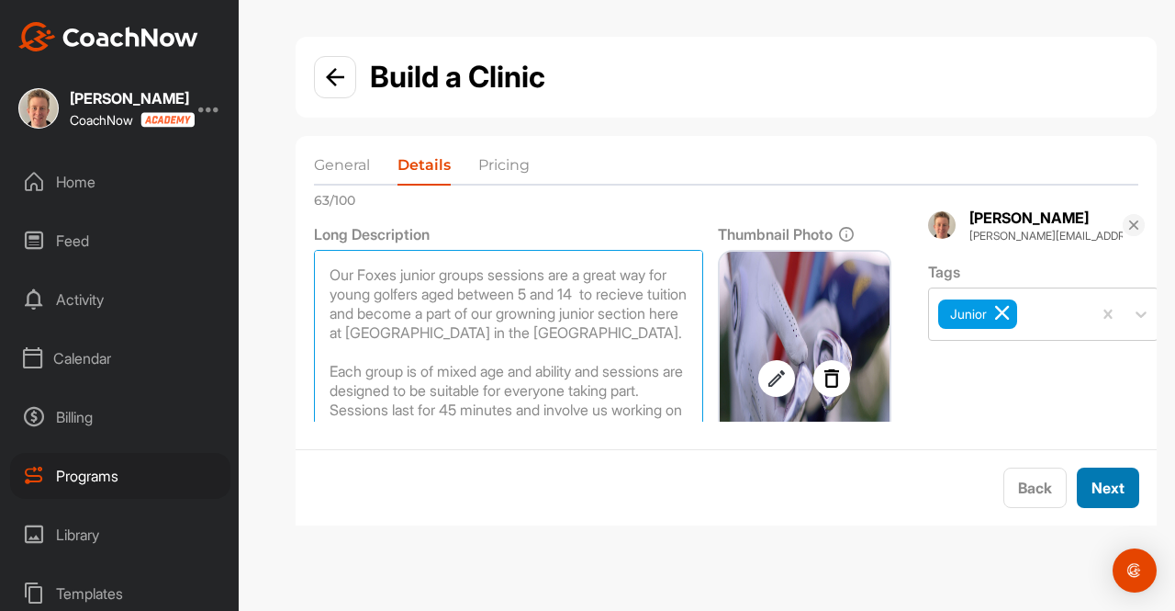
type textarea "Our Foxes junior groups sessions are a great way for young golfers aged between…"
click at [1104, 487] on button "Next" at bounding box center [1108, 487] width 62 height 40
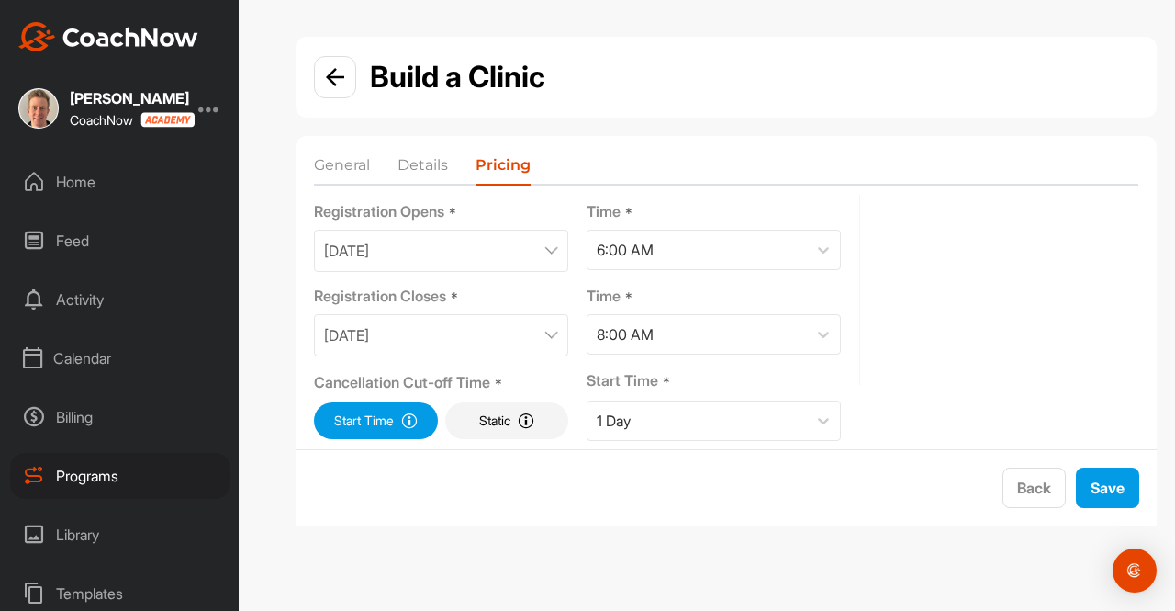
scroll to position [235, 0]
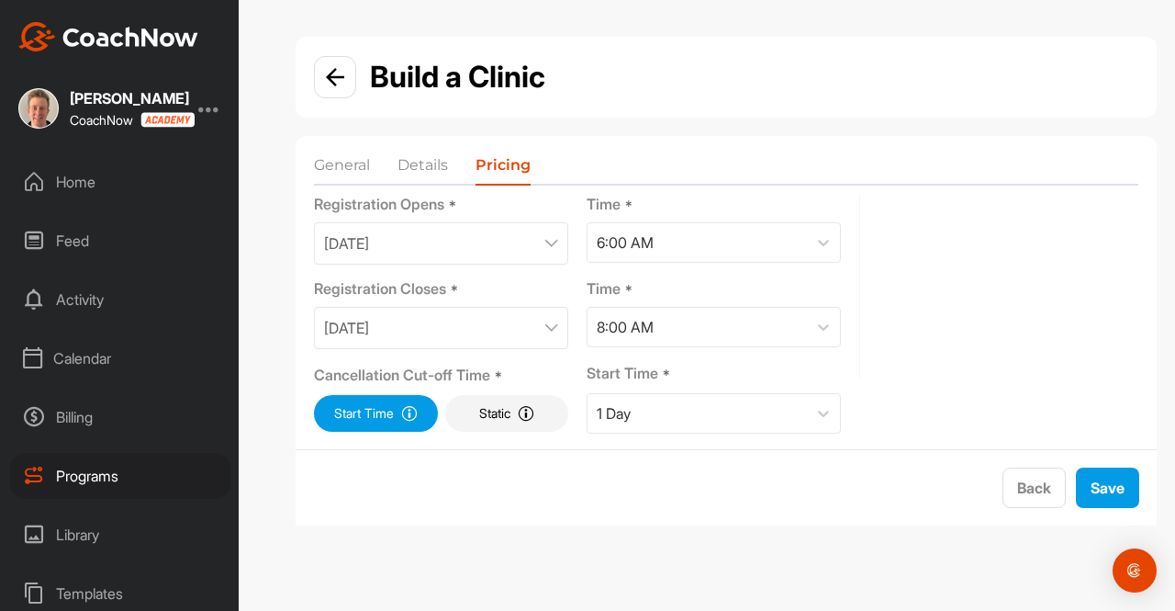
click at [476, 247] on div "September 1, 2025" at bounding box center [441, 243] width 254 height 42
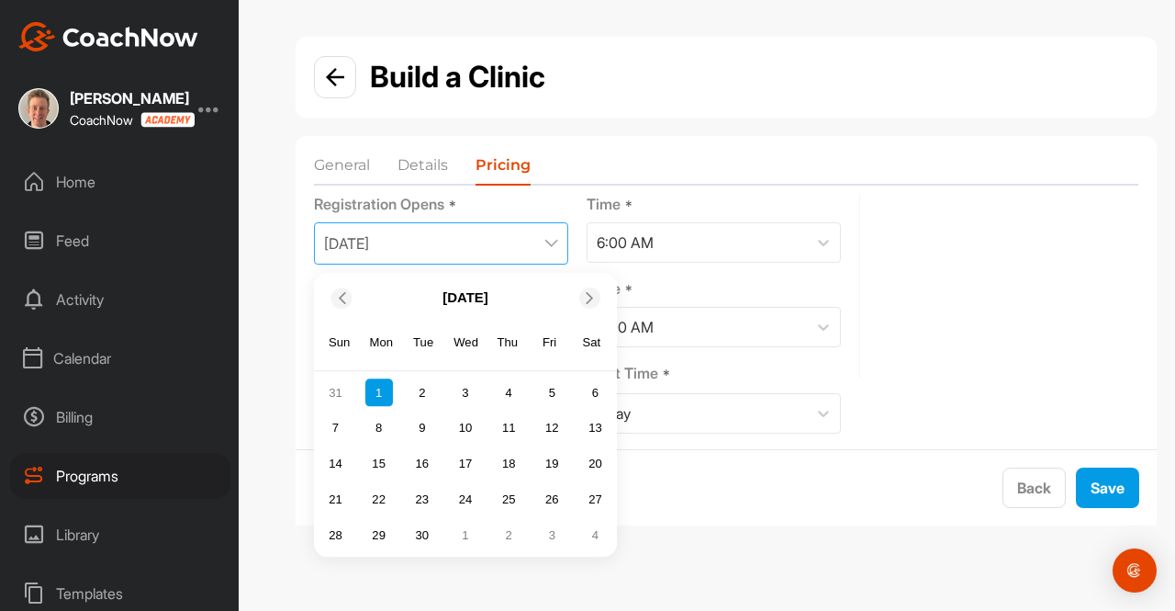
click at [586, 293] on icon at bounding box center [590, 298] width 12 height 12
click at [469, 396] on div "1" at bounding box center [466, 393] width 28 height 28
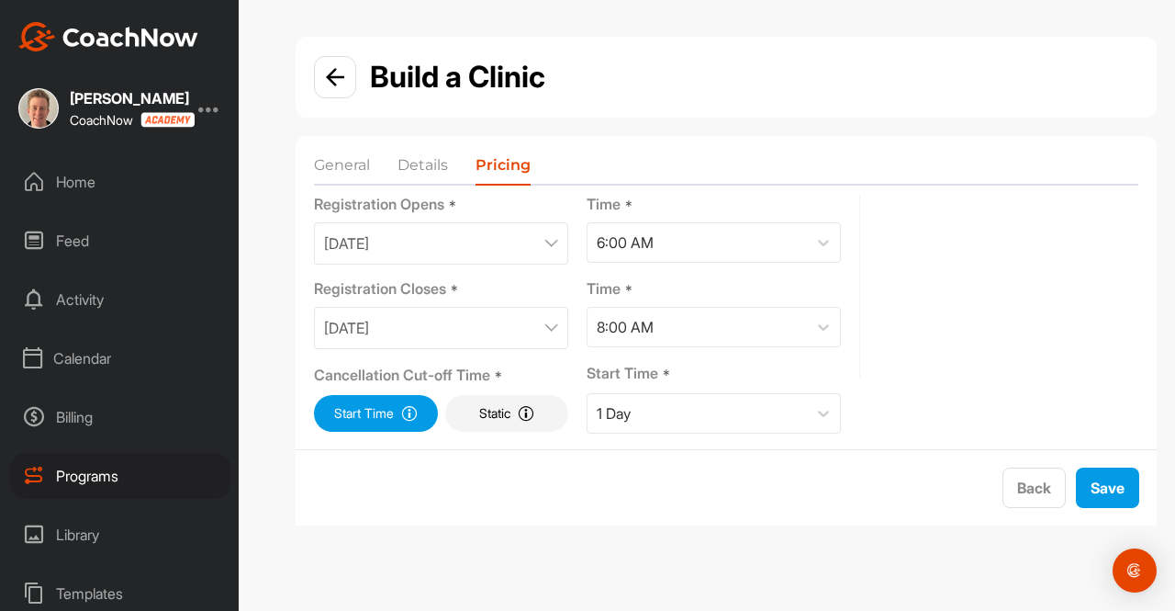
click at [491, 328] on div "September 28, 2025" at bounding box center [441, 328] width 254 height 42
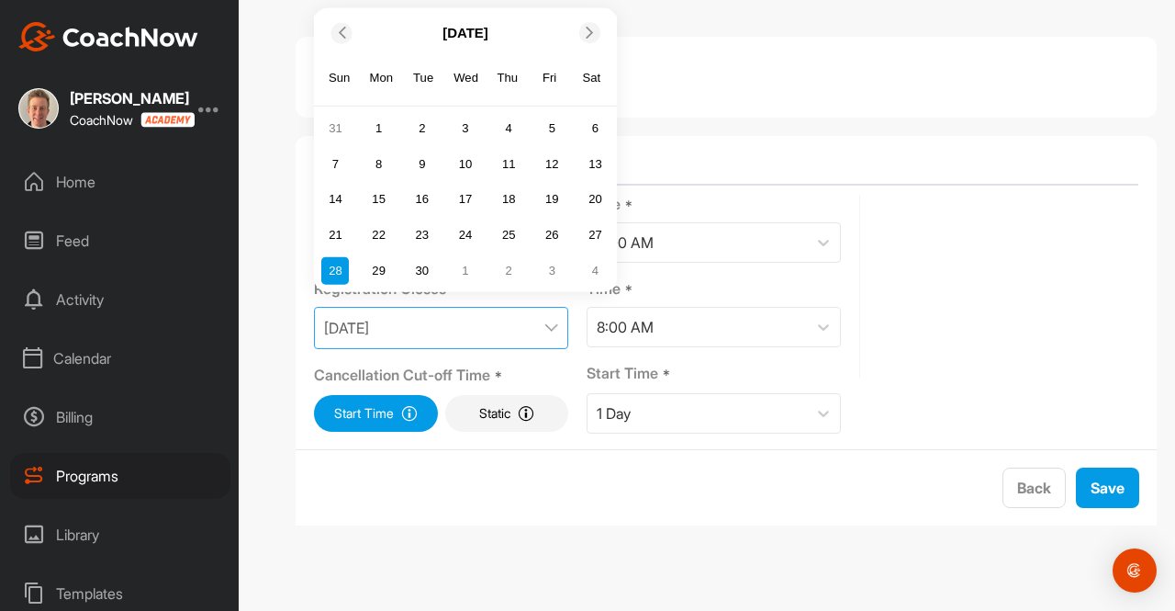
click at [587, 32] on icon at bounding box center [590, 33] width 12 height 12
click at [340, 163] on div "5" at bounding box center [335, 164] width 28 height 28
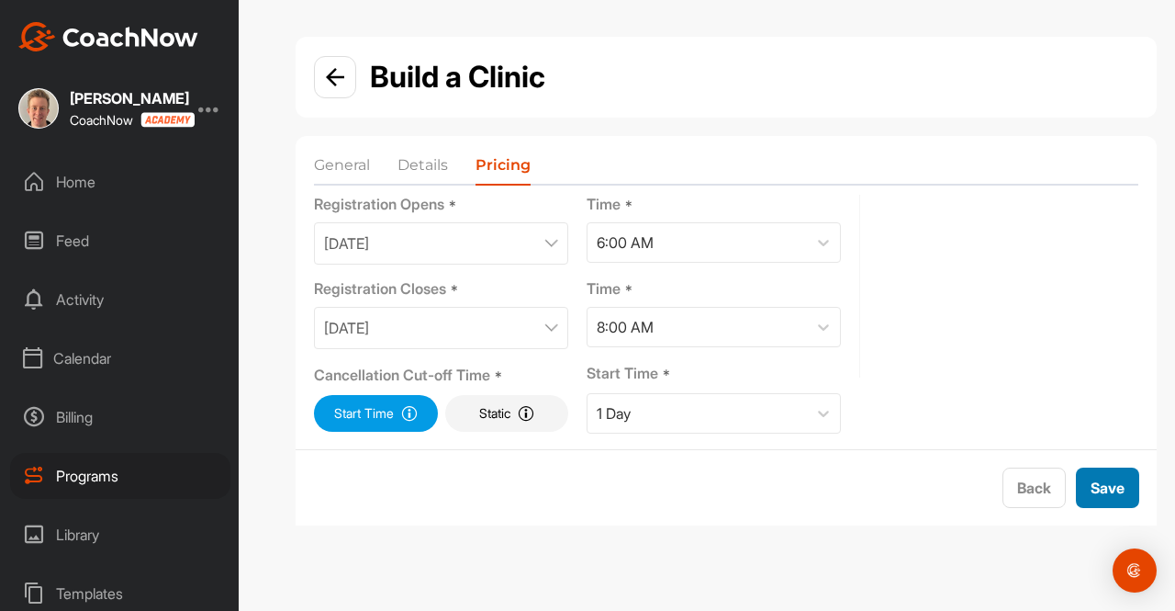
click at [1098, 484] on button "Save" at bounding box center [1107, 487] width 63 height 40
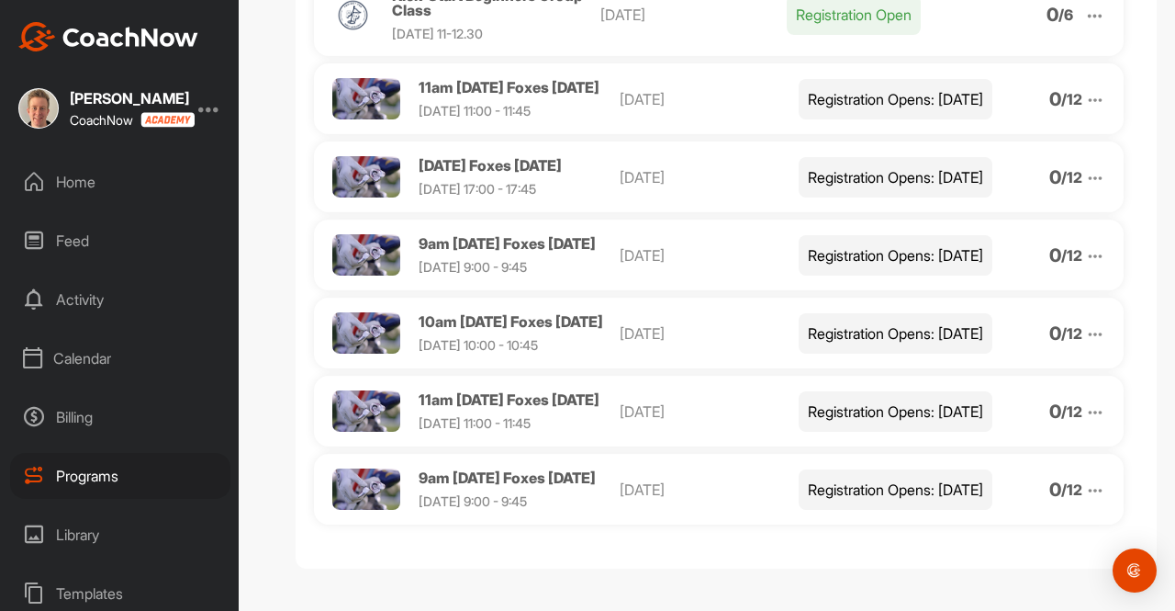
scroll to position [523, 0]
click at [1086, 110] on img at bounding box center [1095, 100] width 20 height 20
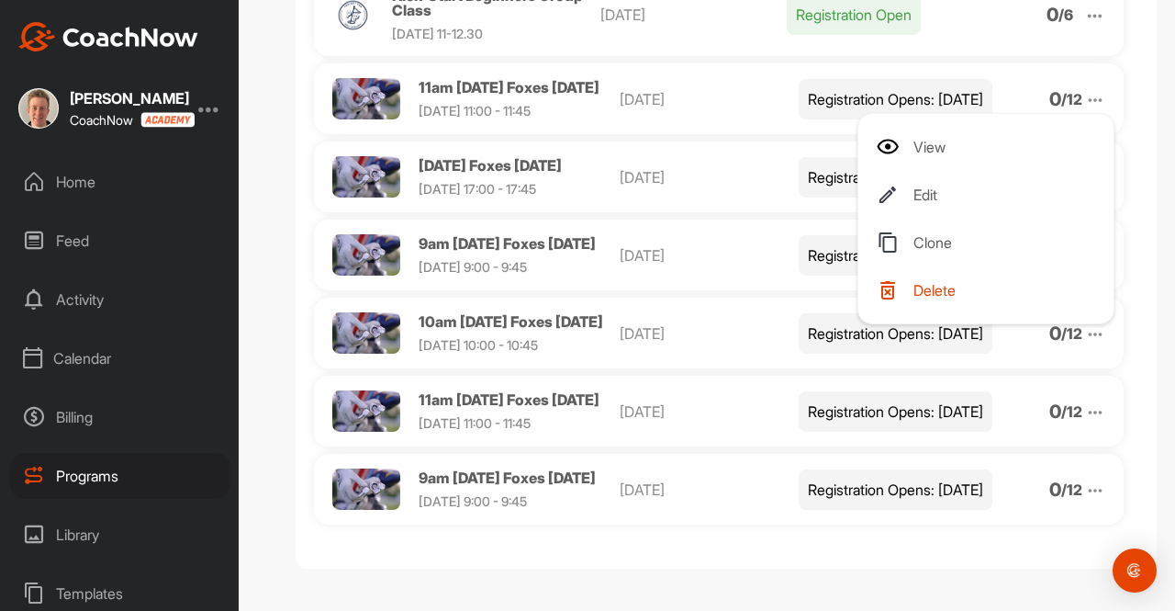
click at [944, 305] on li "Delete" at bounding box center [990, 289] width 226 height 29
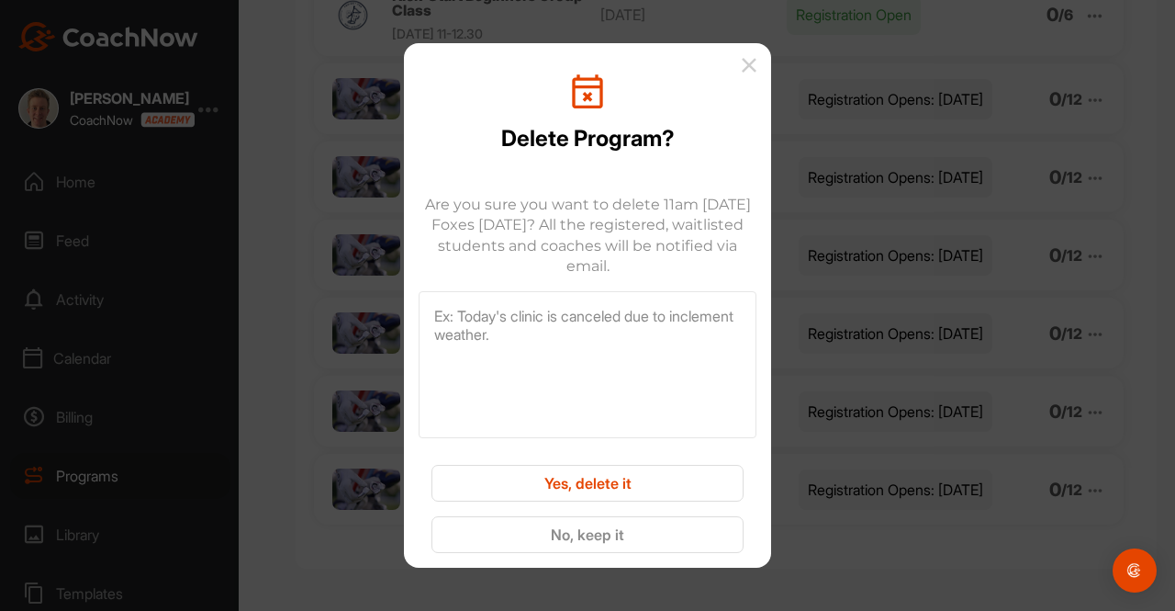
click at [679, 473] on button "Yes, delete it" at bounding box center [587, 483] width 312 height 37
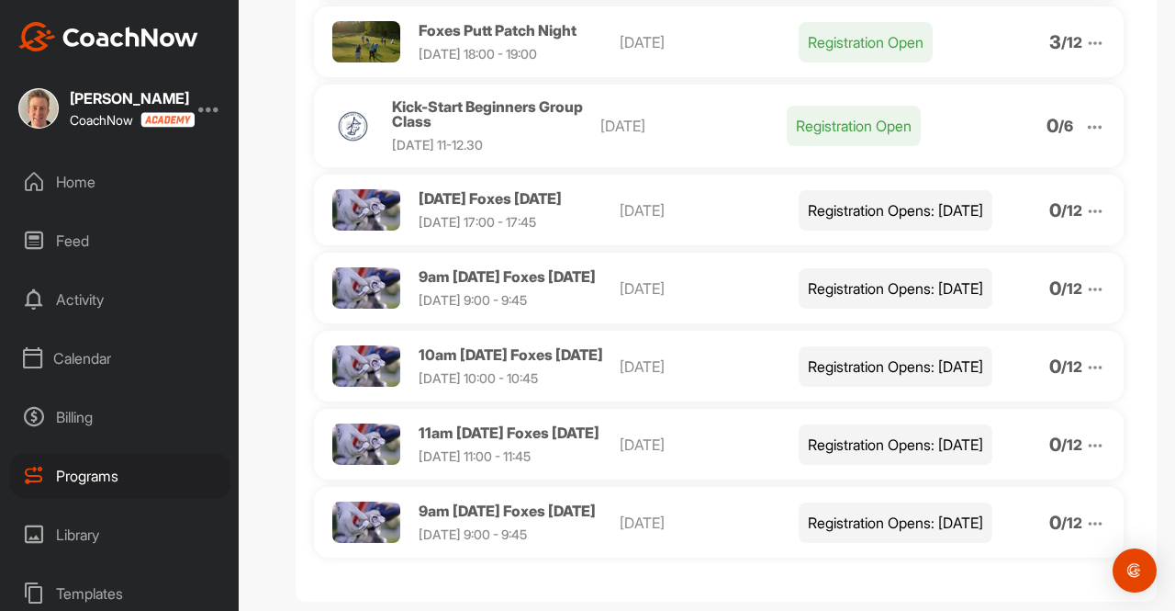
scroll to position [400, 0]
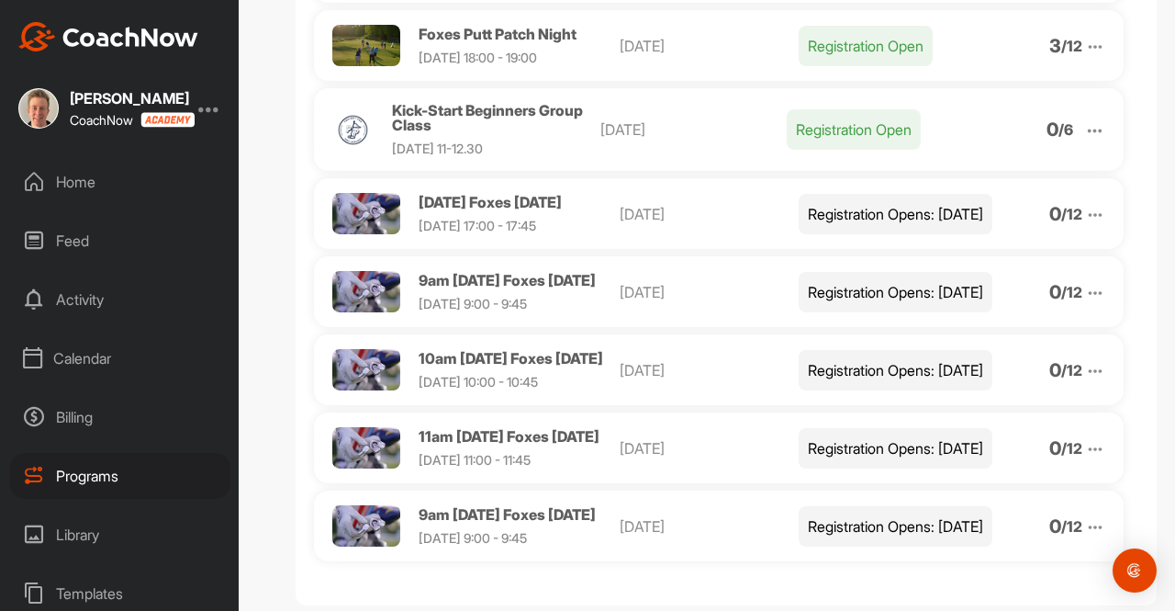
click at [1085, 225] on img at bounding box center [1095, 215] width 20 height 20
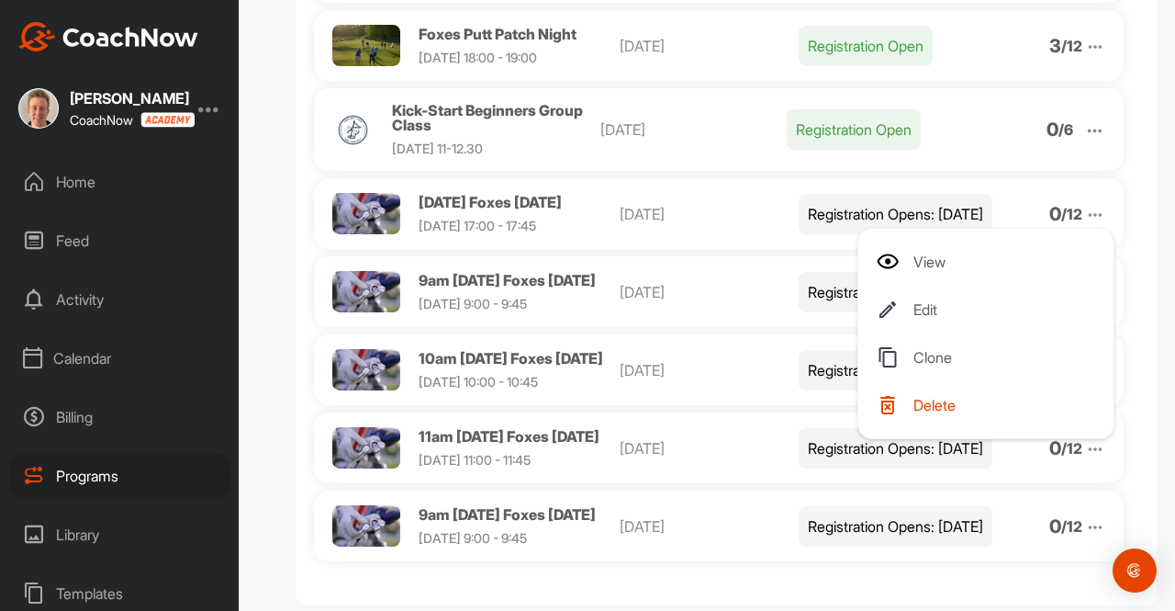
click at [913, 412] on span "Delete" at bounding box center [934, 405] width 42 height 15
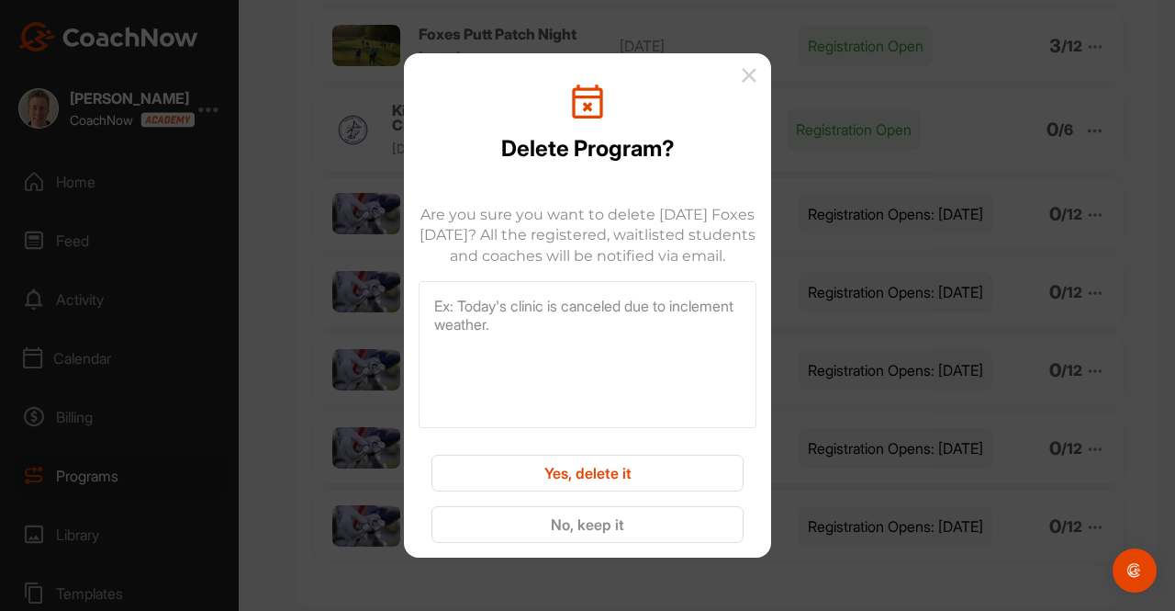
click at [756, 68] on img at bounding box center [749, 75] width 15 height 15
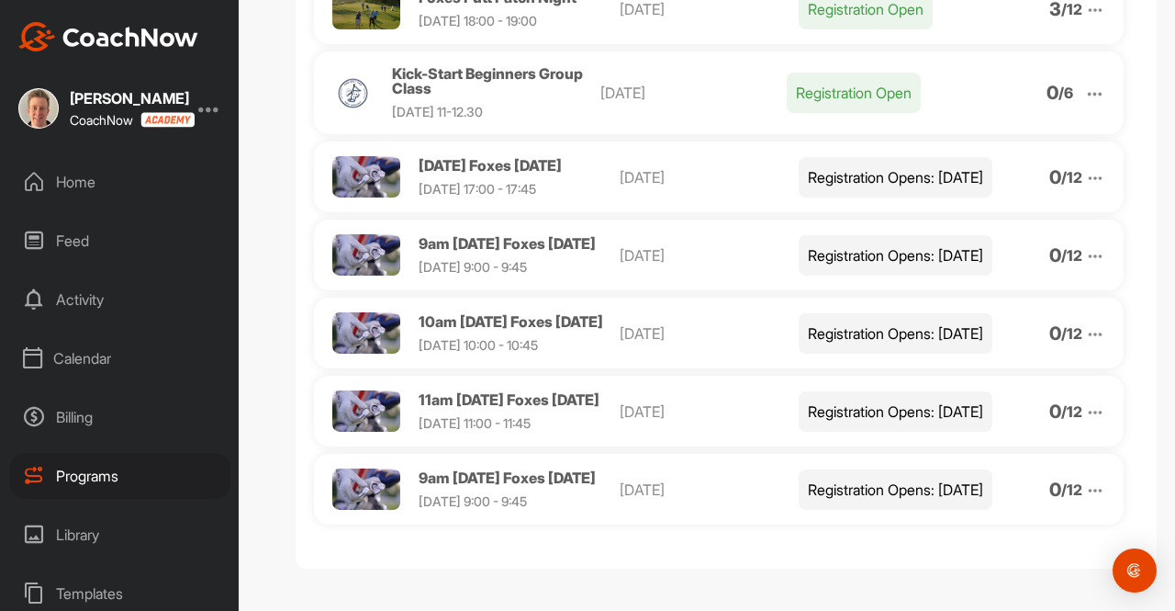
scroll to position [470, 0]
click at [1085, 168] on img at bounding box center [1095, 178] width 20 height 20
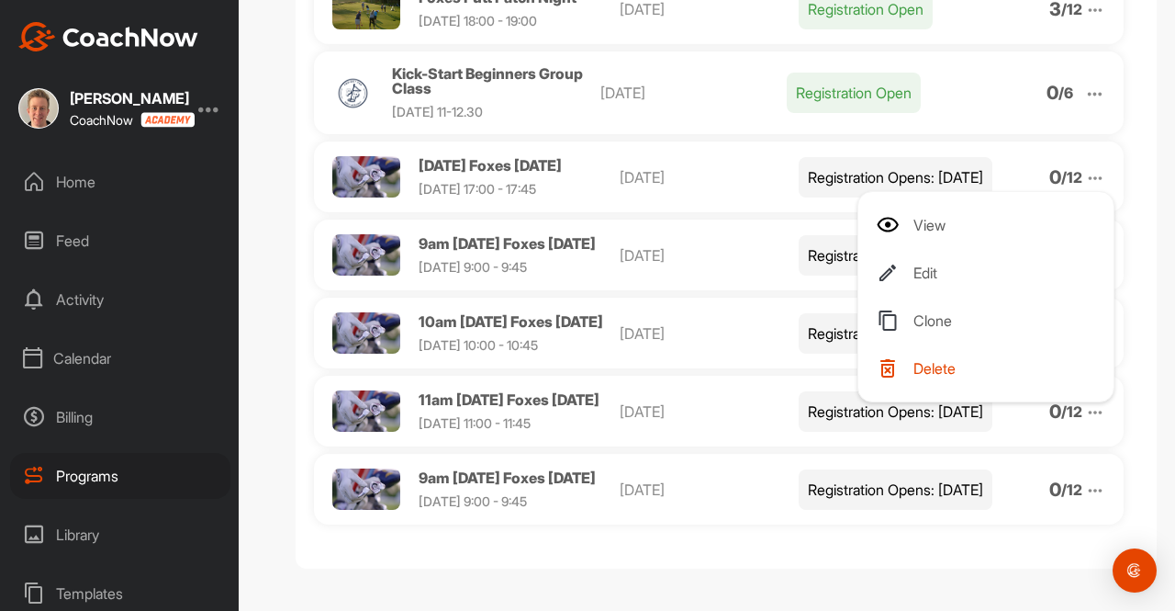
click at [908, 263] on li "Edit" at bounding box center [990, 272] width 226 height 29
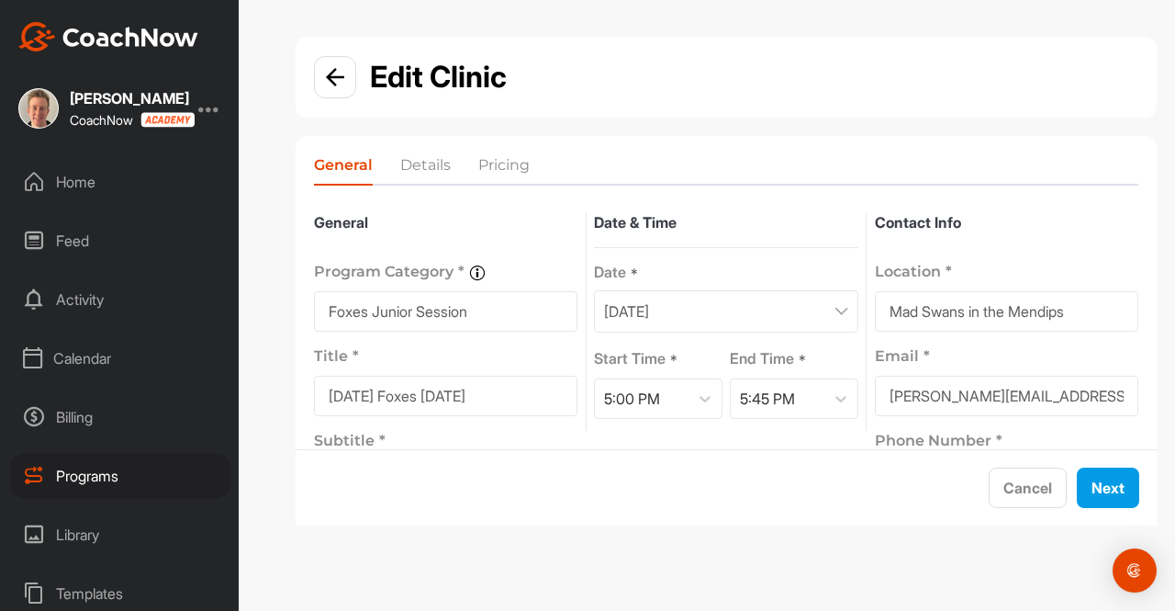
drag, startPoint x: 472, startPoint y: 396, endPoint x: 443, endPoint y: 396, distance: 28.5
click at [443, 396] on input "Thursday Foxes 25/9/25" at bounding box center [445, 395] width 263 height 40
type input "[DATE] Foxes [DATE]"
click at [649, 311] on p "September 25, 2025" at bounding box center [626, 311] width 45 height 22
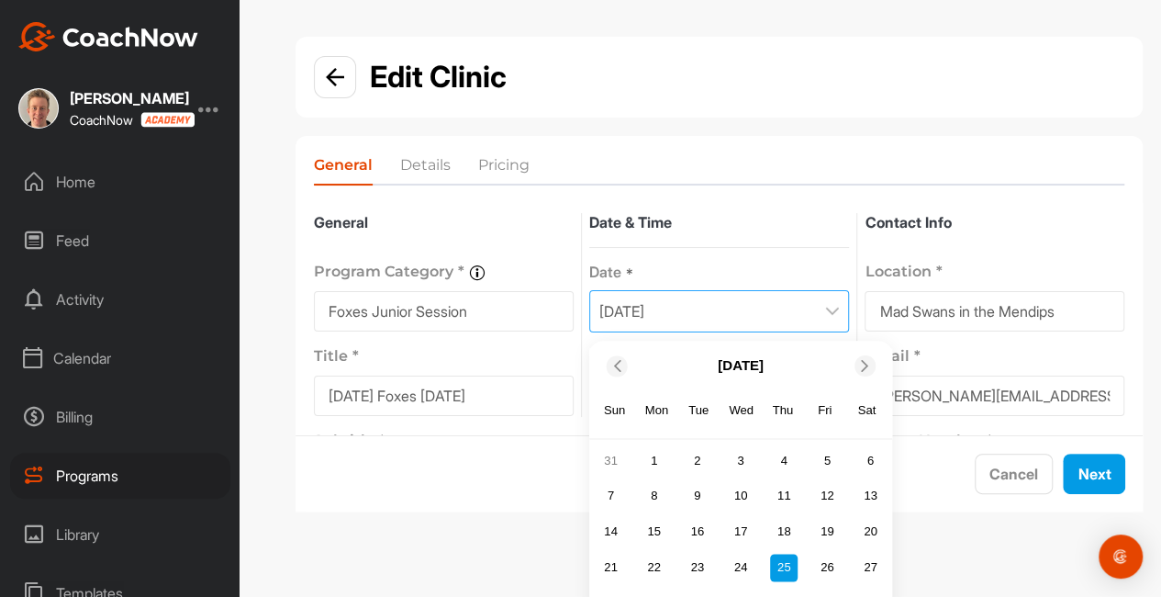
click at [865, 367] on icon at bounding box center [865, 366] width 12 height 12
click at [785, 462] on div "2" at bounding box center [784, 461] width 28 height 28
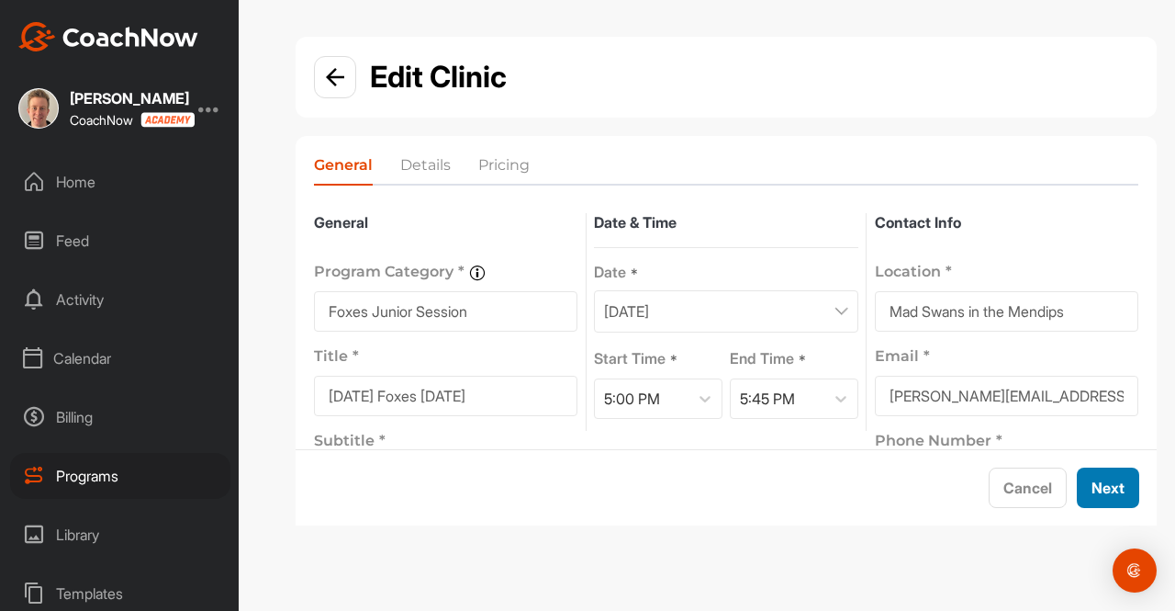
click at [1094, 486] on button "Next" at bounding box center [1108, 487] width 62 height 40
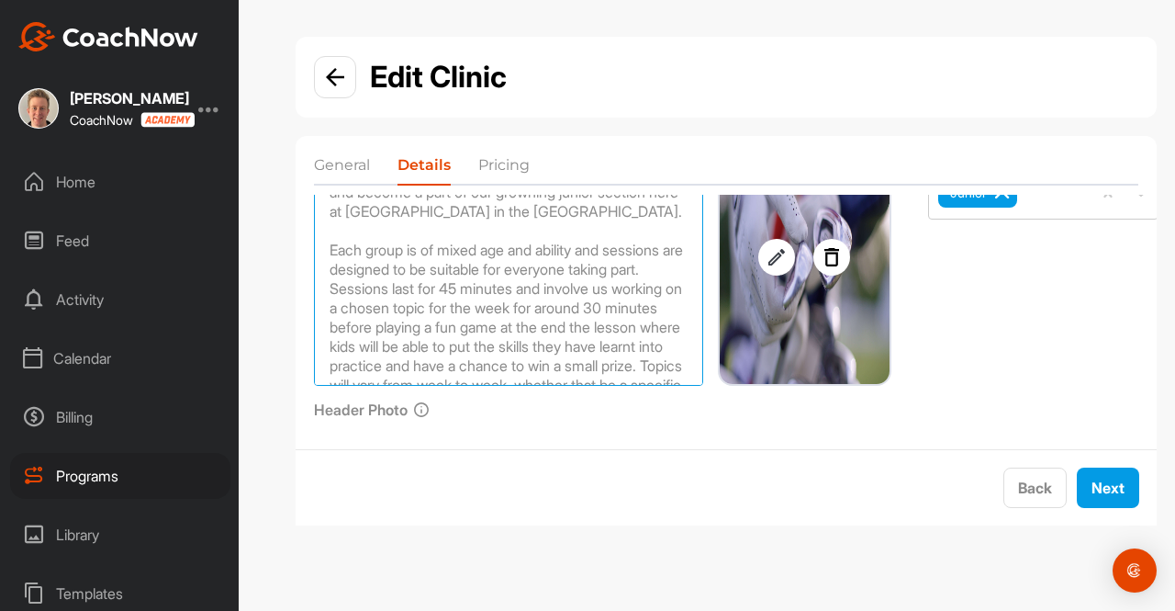
scroll to position [178, 0]
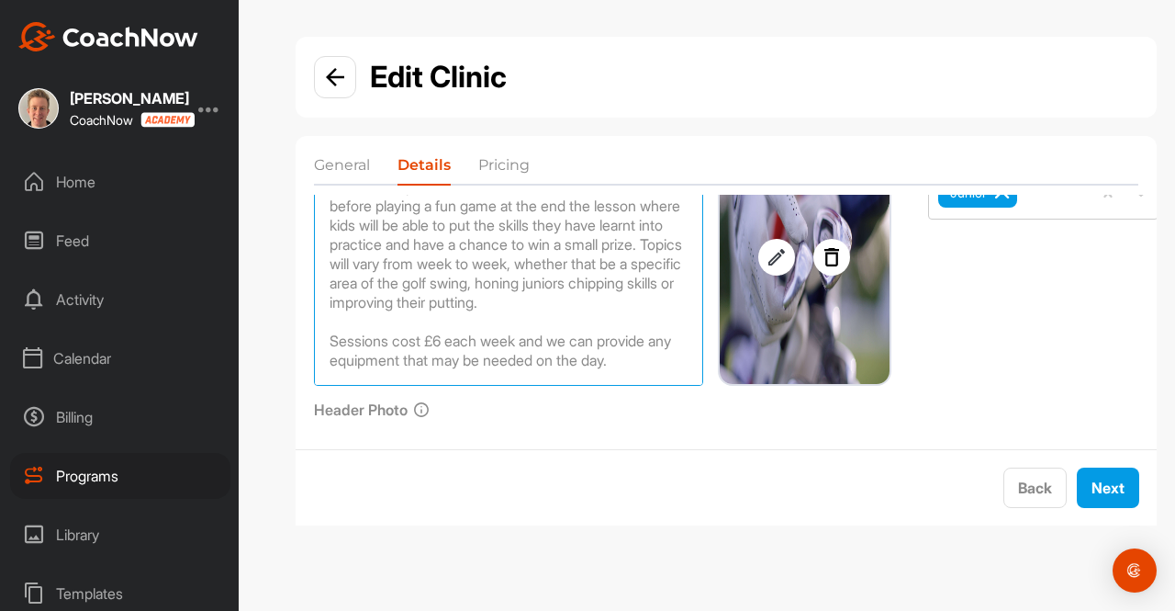
click at [527, 344] on textarea "Our Foxes junior groups sessions are a great way for young golfers aged between…" at bounding box center [508, 257] width 389 height 257
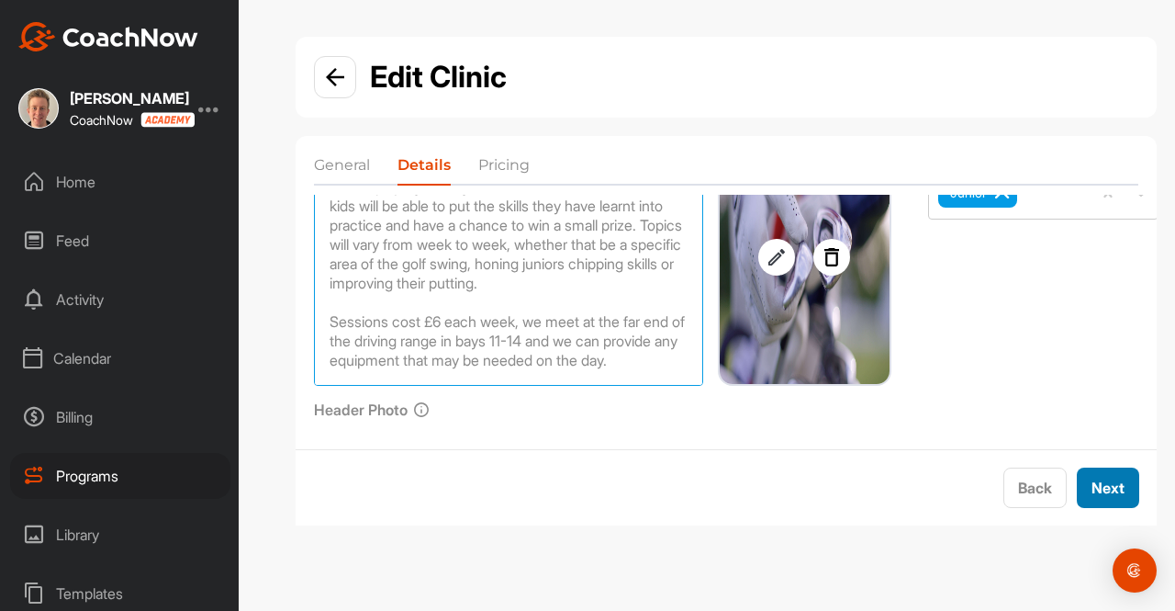
type textarea "Our Foxes junior groups sessions are a great way for young golfers aged between…"
click at [1115, 491] on button "Next" at bounding box center [1108, 487] width 62 height 40
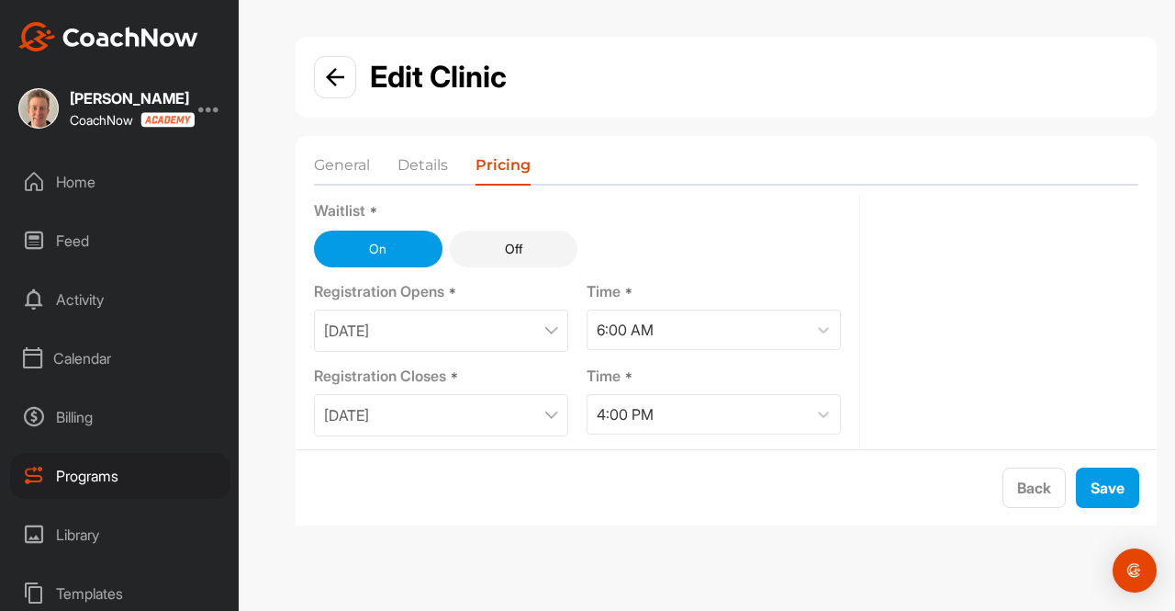
scroll to position [185, 0]
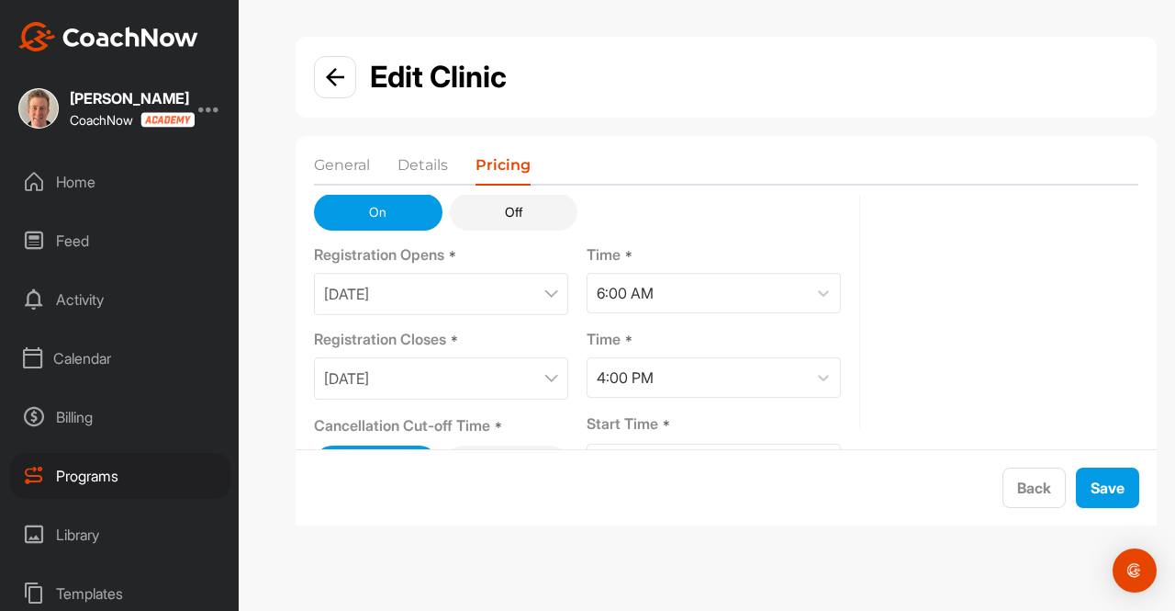
click at [506, 299] on div "September 1, 2025" at bounding box center [441, 294] width 254 height 42
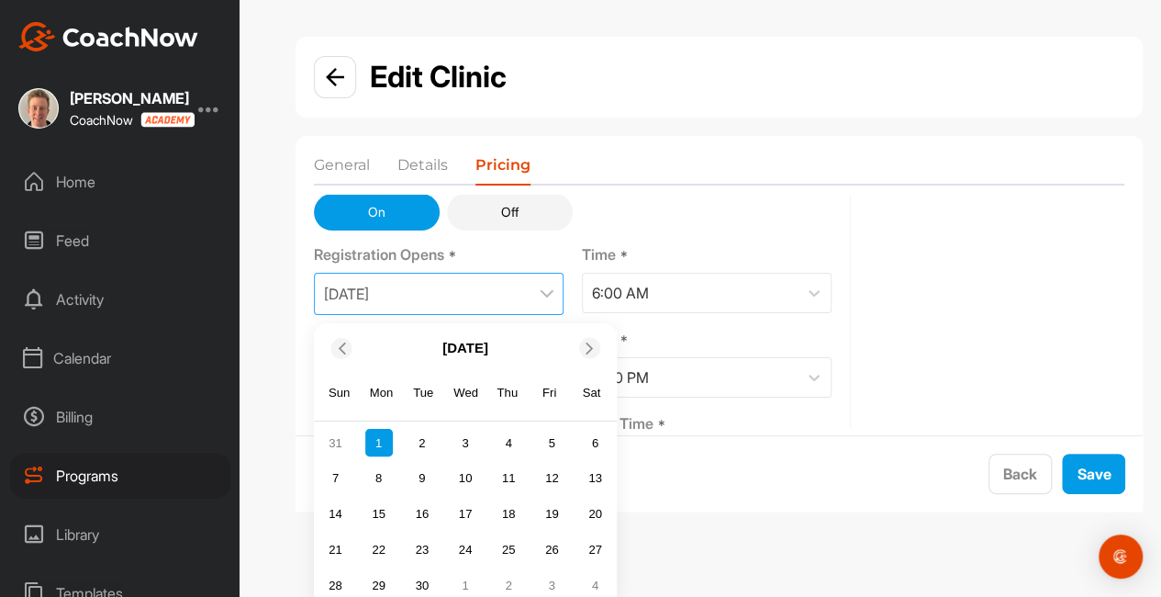
click at [588, 342] on icon at bounding box center [590, 348] width 12 height 12
click at [466, 439] on div "1" at bounding box center [466, 443] width 28 height 28
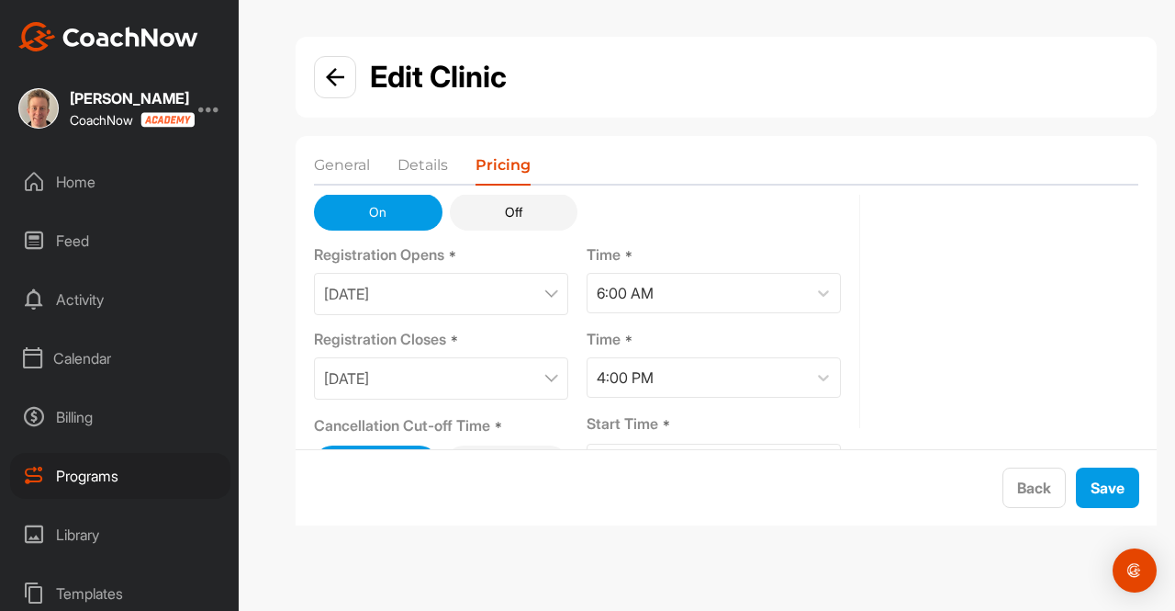
click at [544, 390] on div "September 25, 2025" at bounding box center [441, 378] width 254 height 42
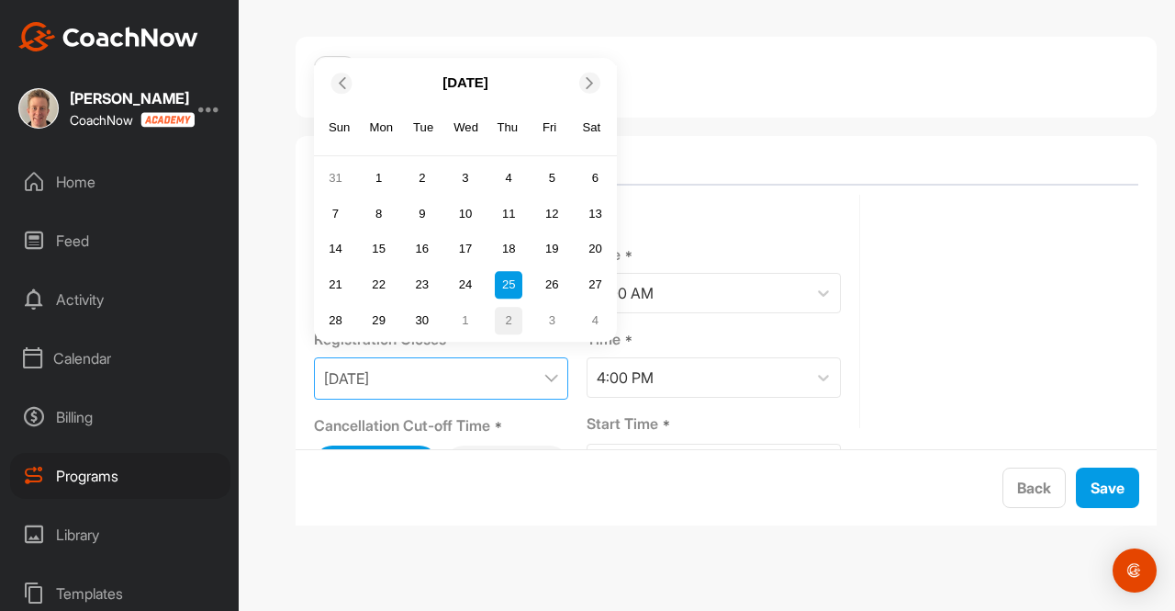
click at [506, 323] on div "2" at bounding box center [509, 321] width 28 height 28
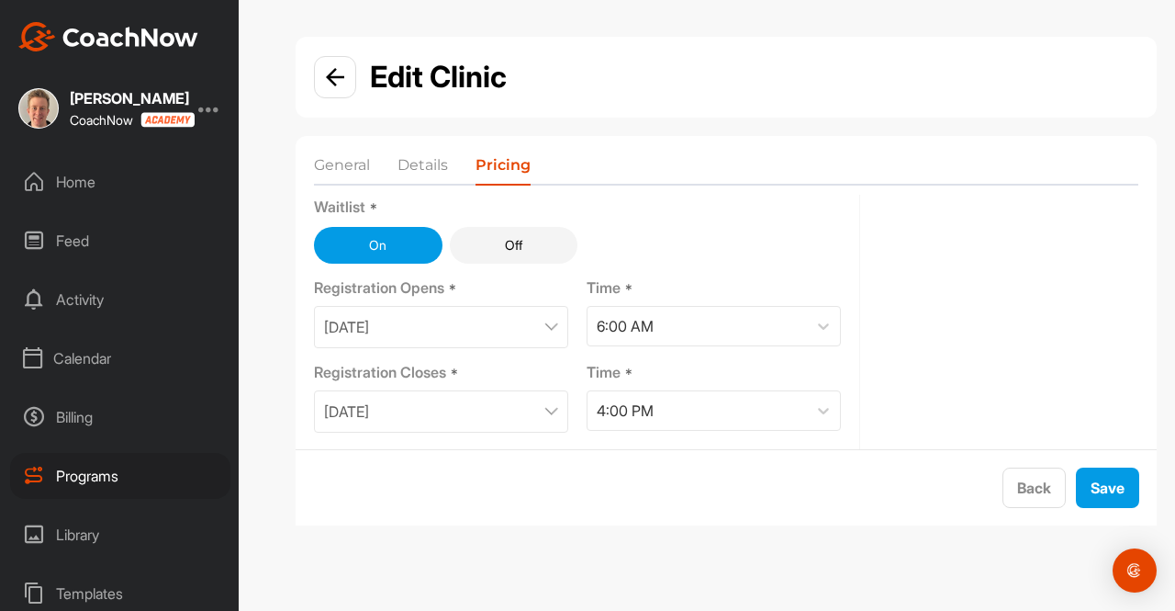
scroll to position [235, 0]
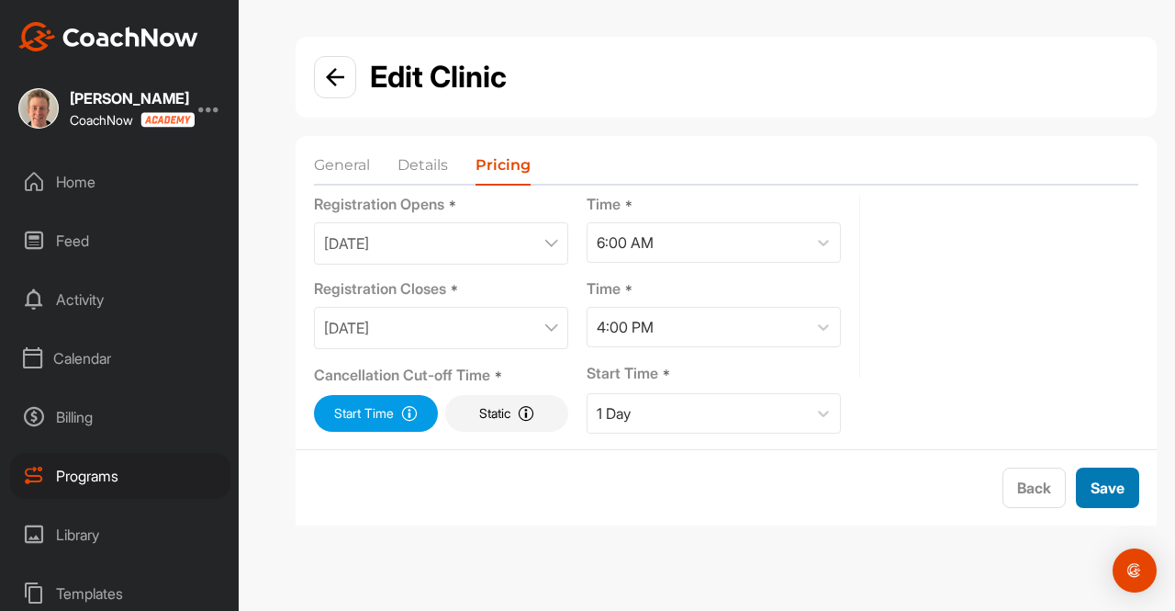
click at [1101, 493] on button "Save" at bounding box center [1107, 487] width 63 height 40
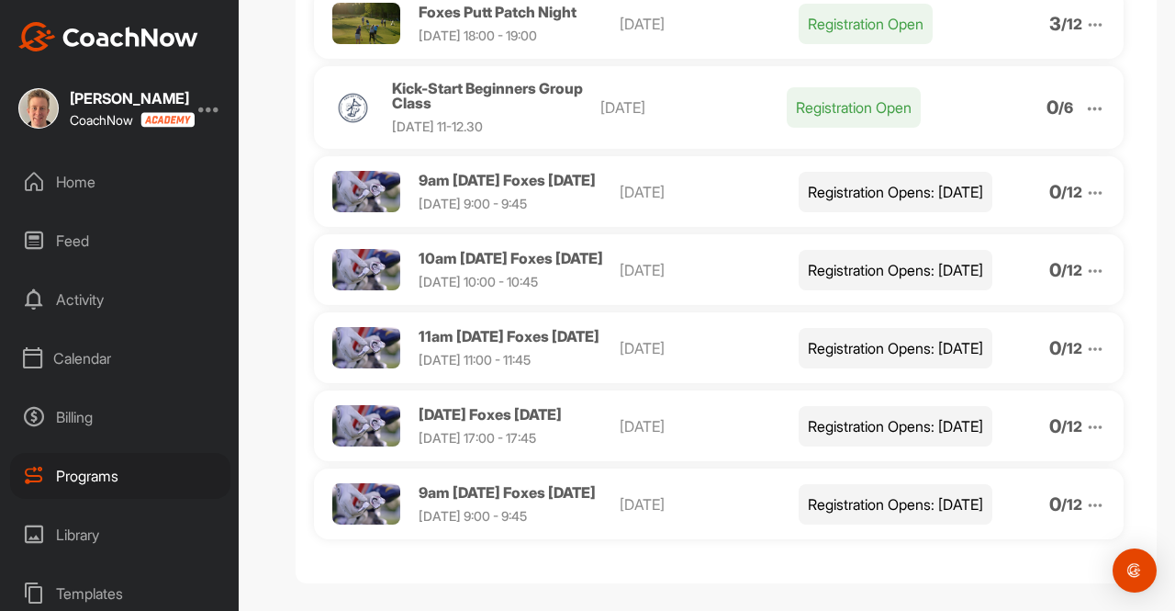
scroll to position [498, 0]
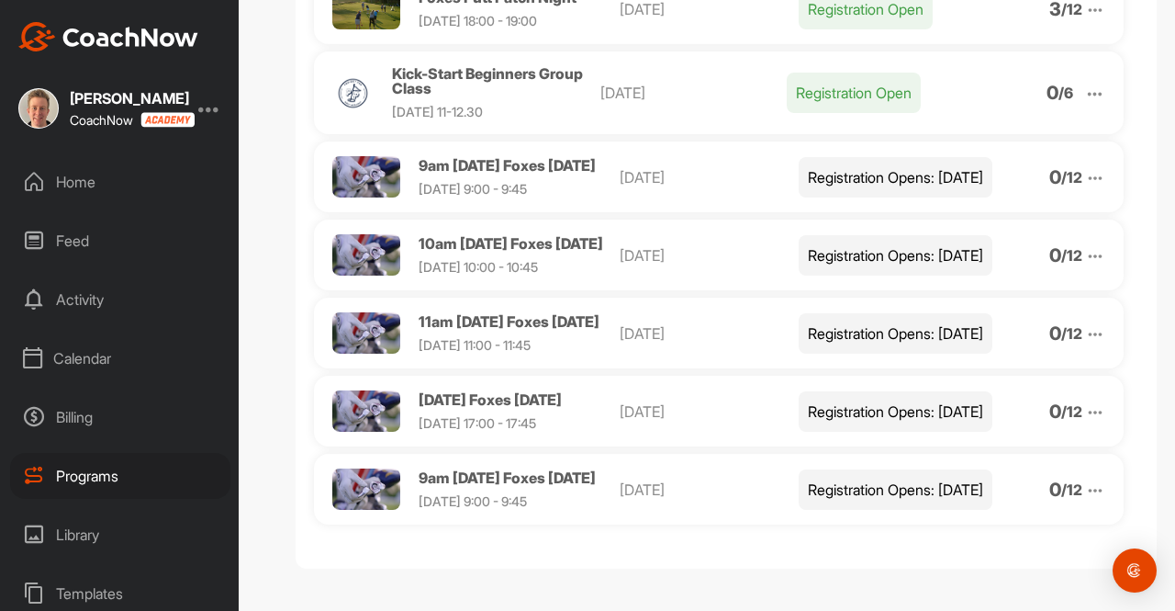
click at [1085, 168] on img at bounding box center [1095, 178] width 20 height 20
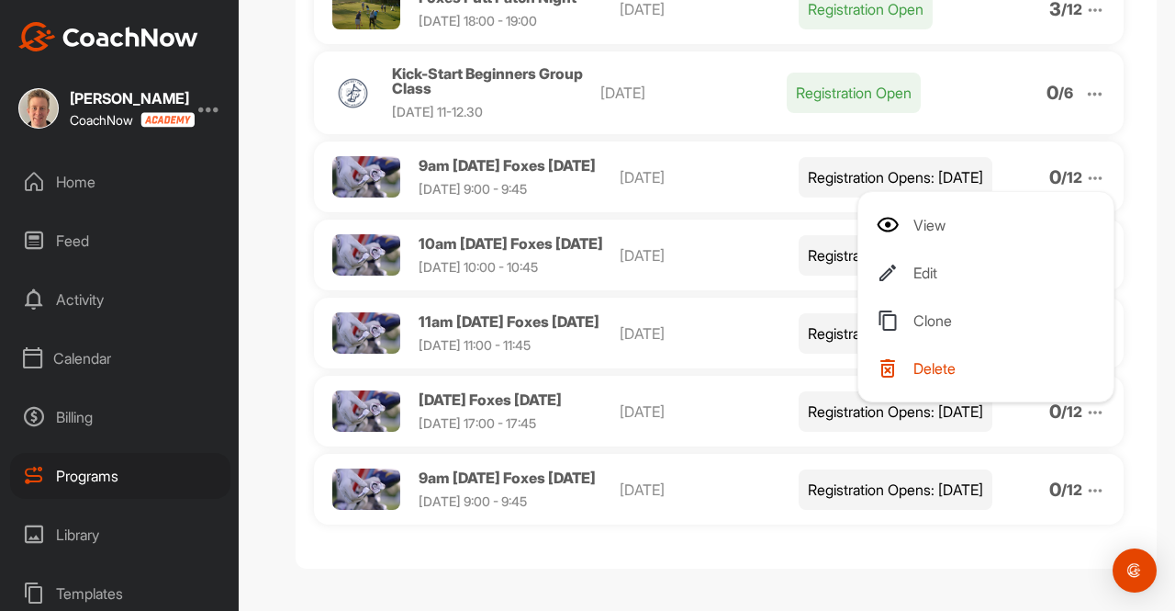
click at [918, 361] on span "Delete" at bounding box center [934, 368] width 42 height 15
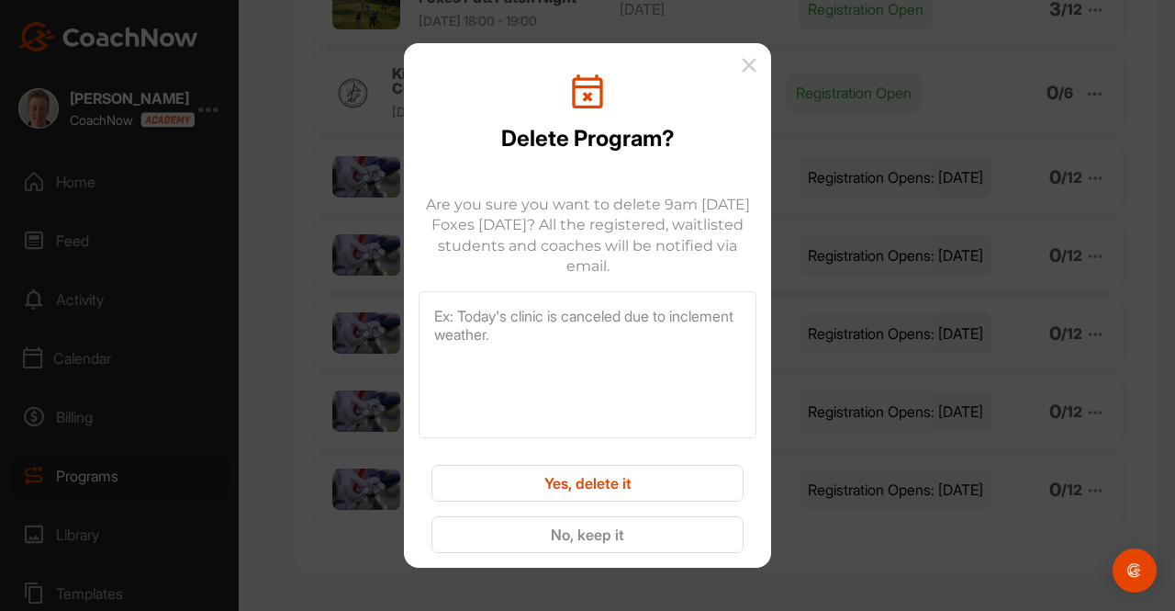
click at [647, 489] on button "Yes, delete it" at bounding box center [587, 483] width 312 height 37
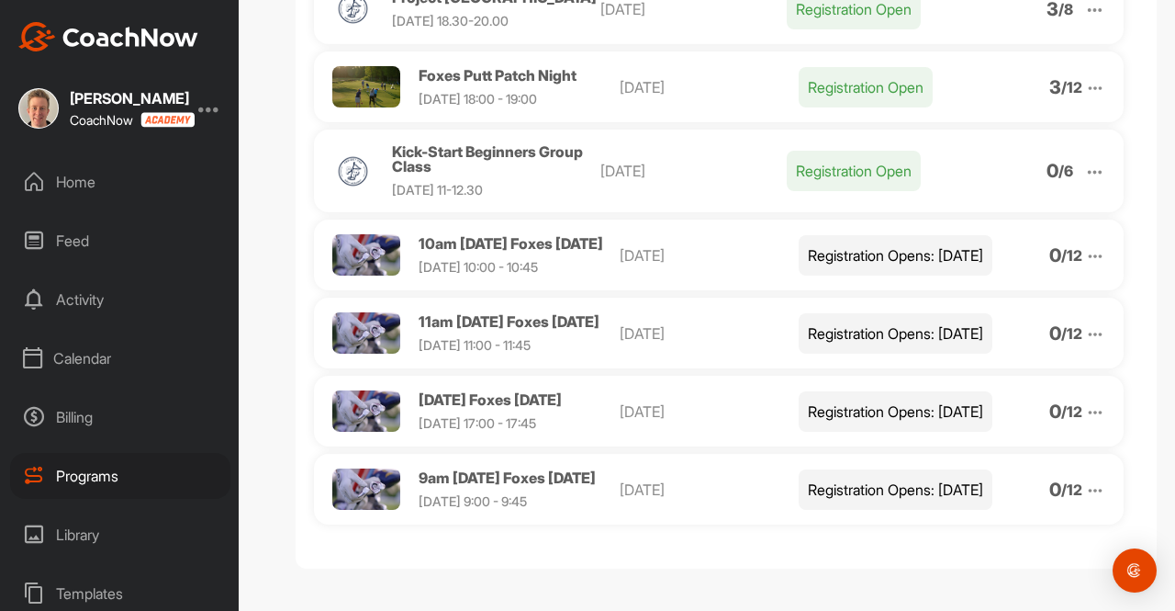
scroll to position [408, 0]
click at [1085, 246] on img at bounding box center [1095, 256] width 20 height 20
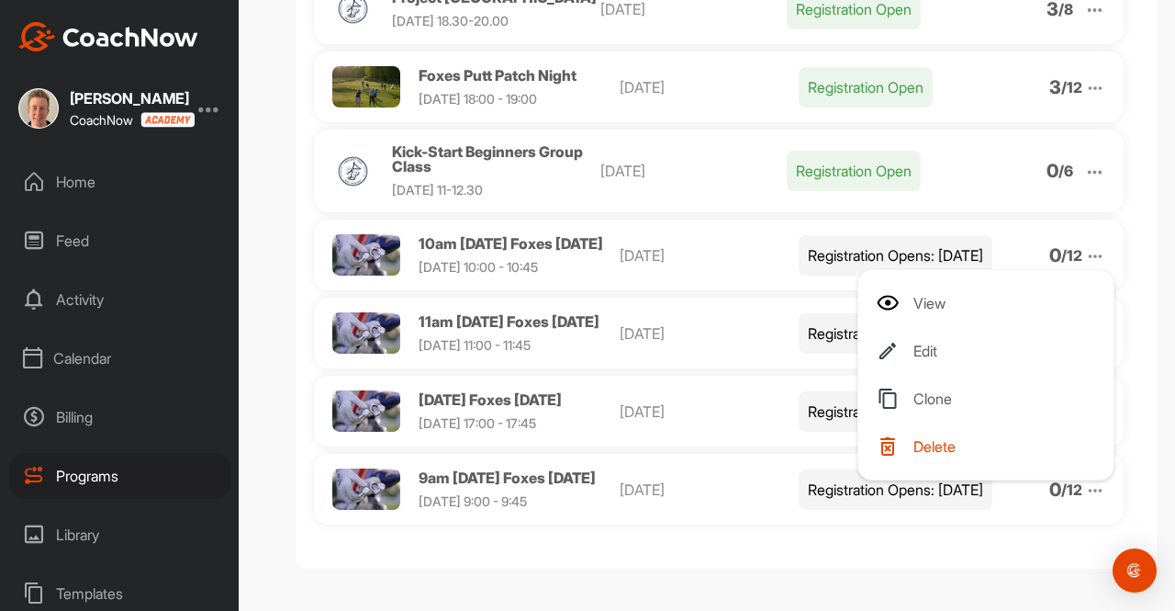
click at [920, 439] on span "Delete" at bounding box center [934, 446] width 42 height 15
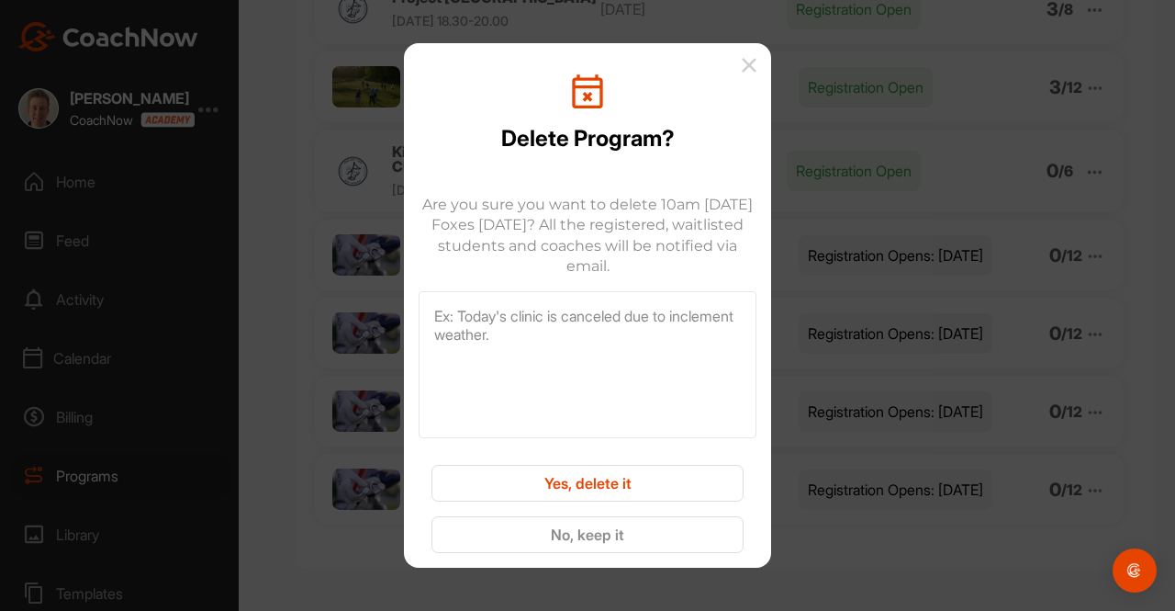
click at [672, 484] on button "Yes, delete it" at bounding box center [587, 483] width 312 height 37
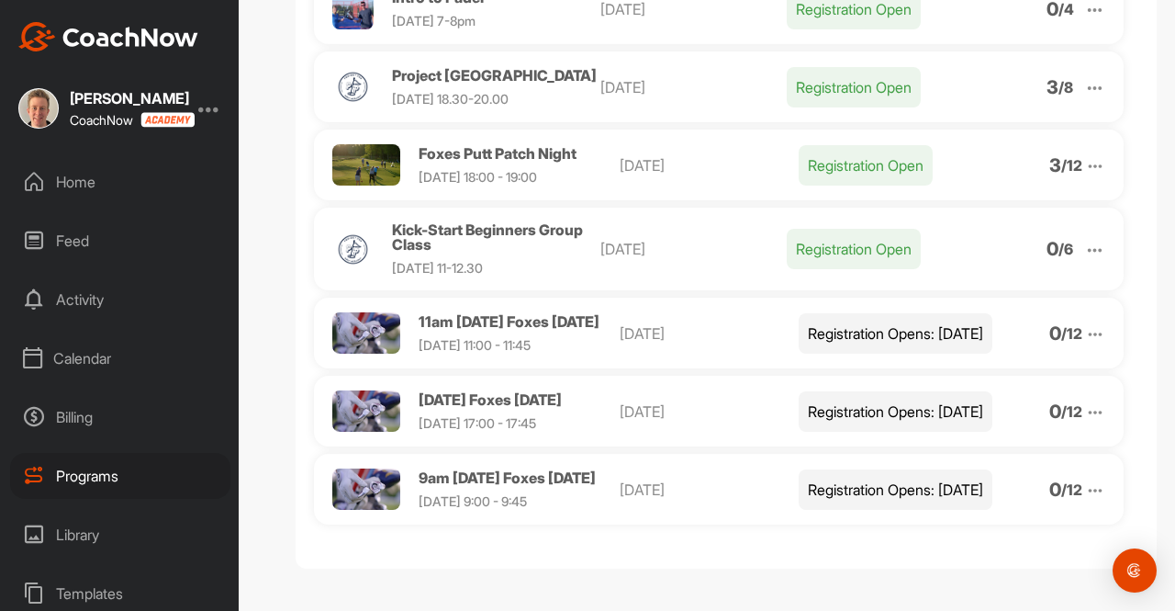
scroll to position [318, 0]
click at [1085, 331] on img at bounding box center [1095, 334] width 20 height 20
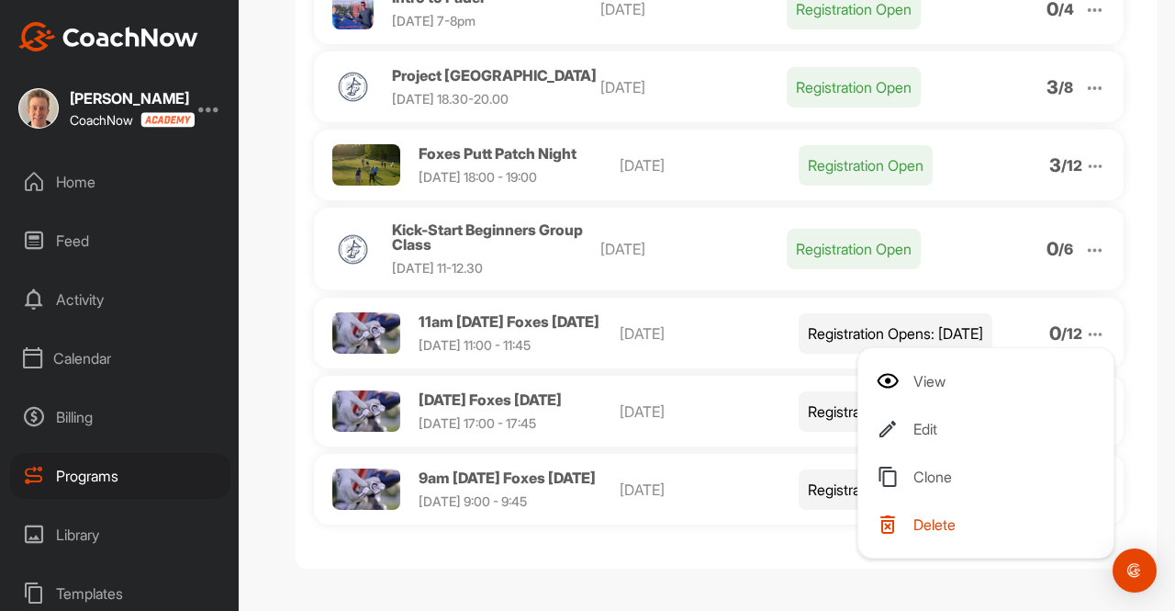
click at [918, 531] on li "Delete" at bounding box center [990, 524] width 226 height 29
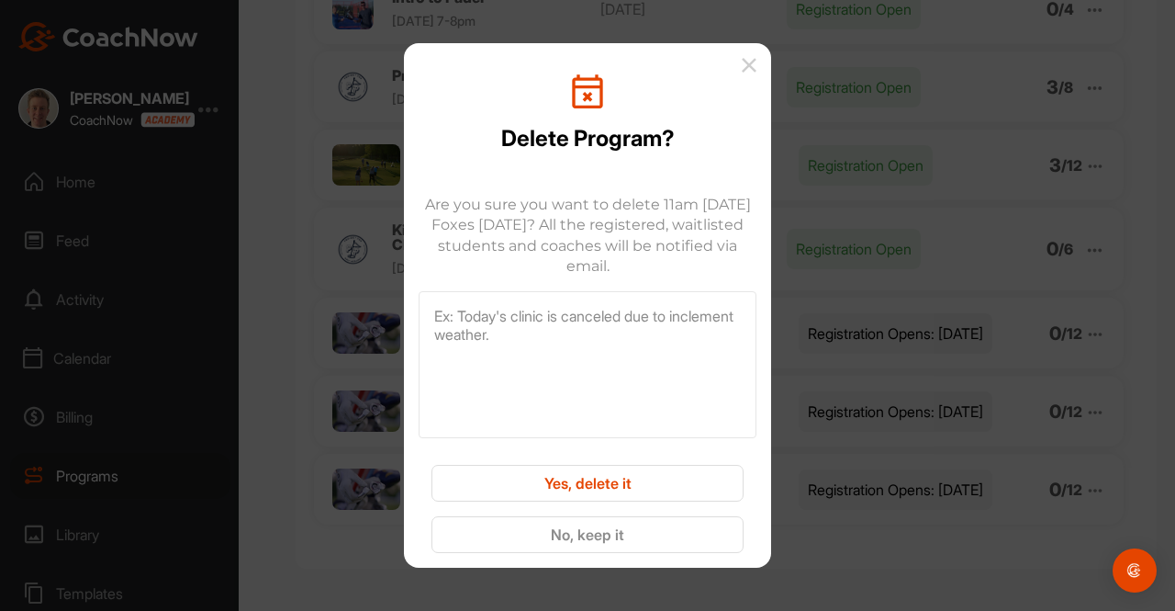
click at [658, 480] on button "Yes, delete it" at bounding box center [587, 483] width 312 height 37
